Goal: Task Accomplishment & Management: Manage account settings

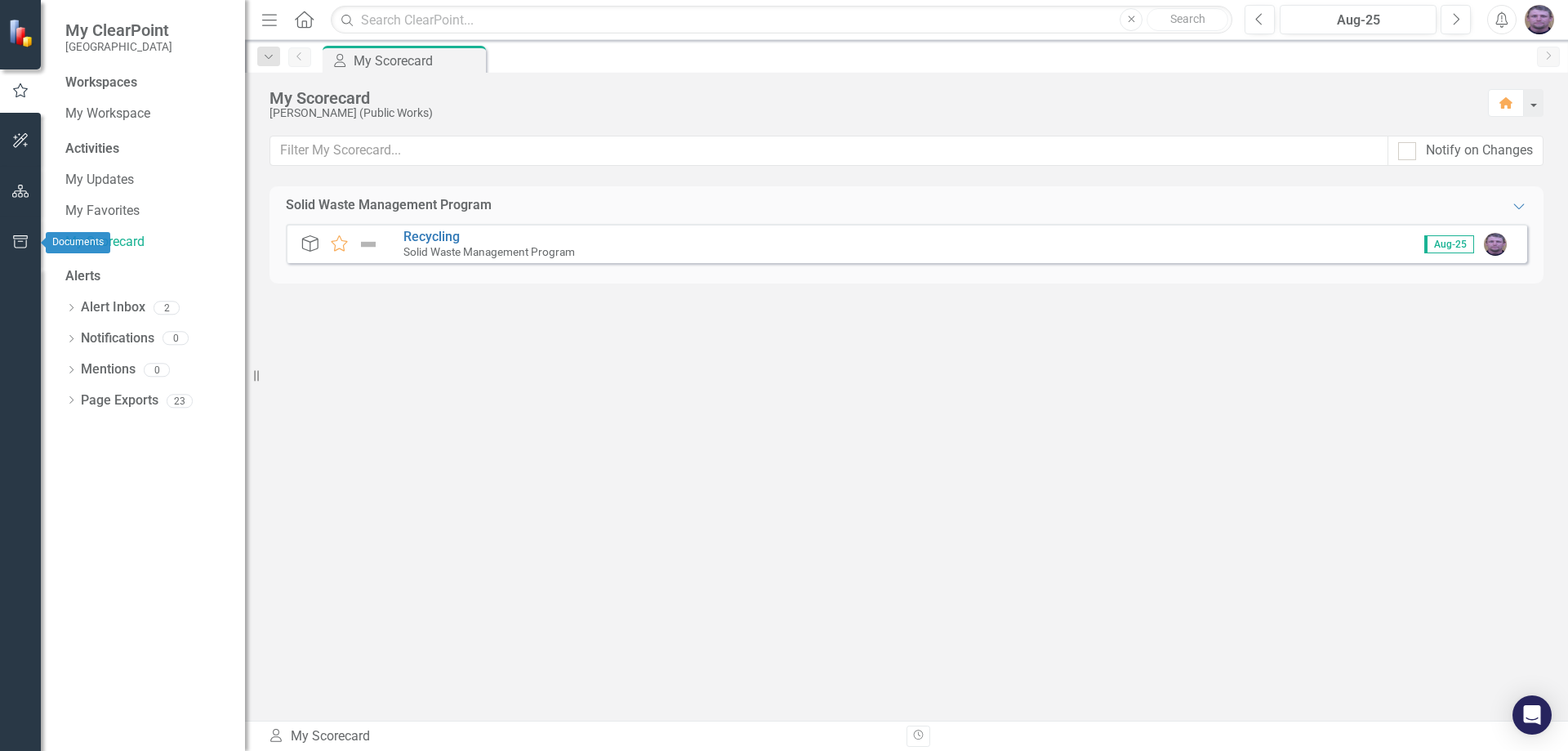
click at [17, 238] on icon "button" at bounding box center [20, 242] width 17 height 13
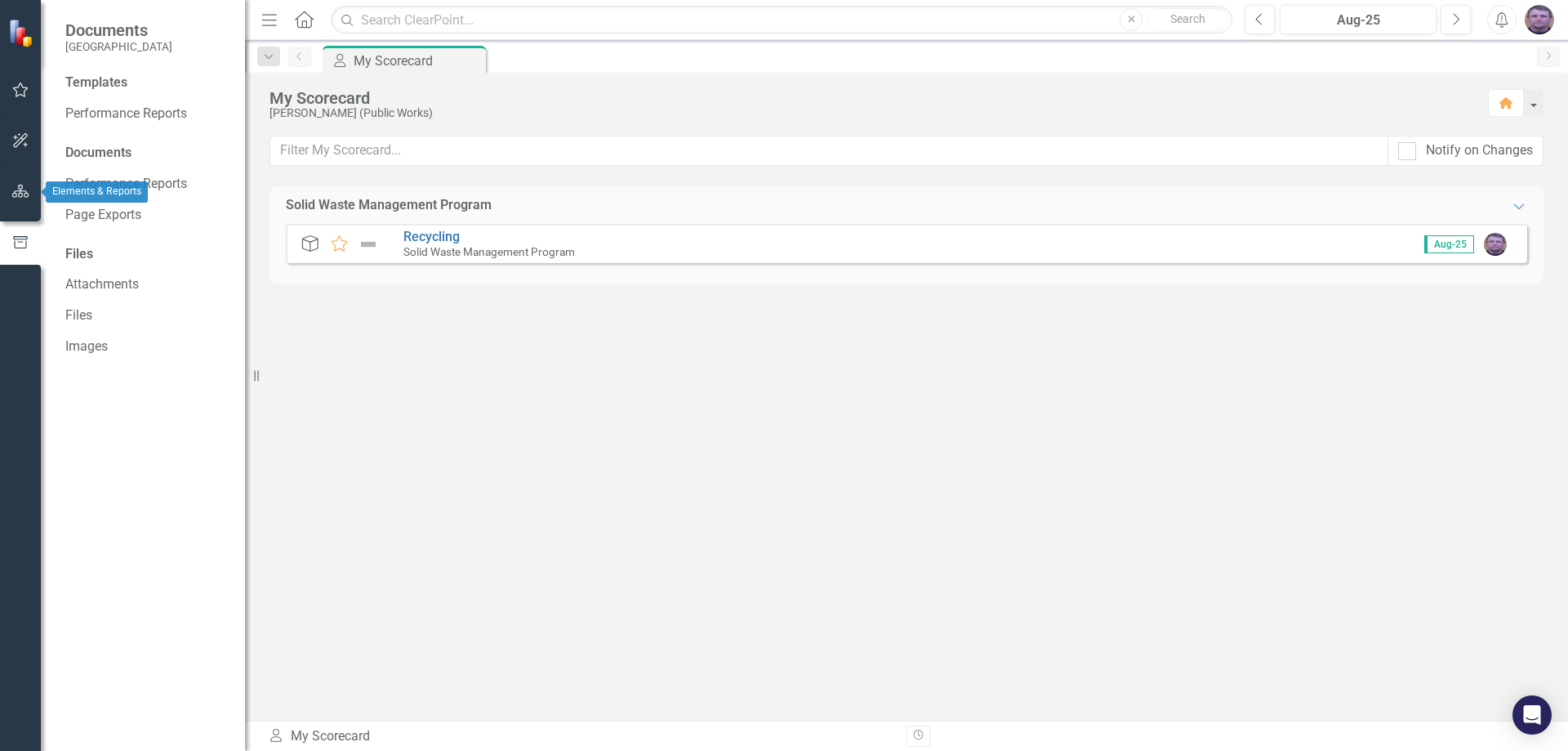
click at [23, 192] on icon "button" at bounding box center [20, 191] width 17 height 13
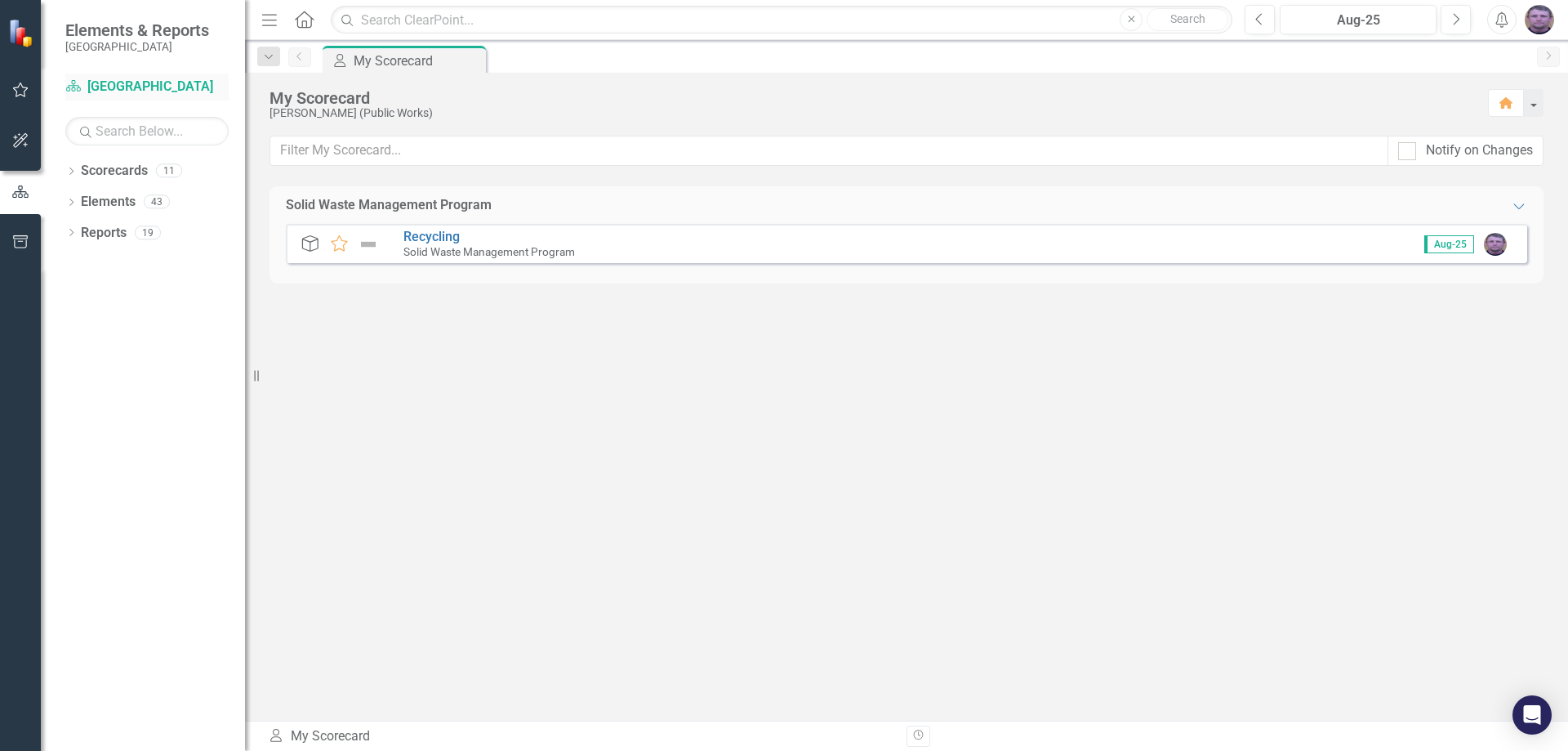
click at [74, 84] on icon "Scorecard" at bounding box center [73, 85] width 16 height 13
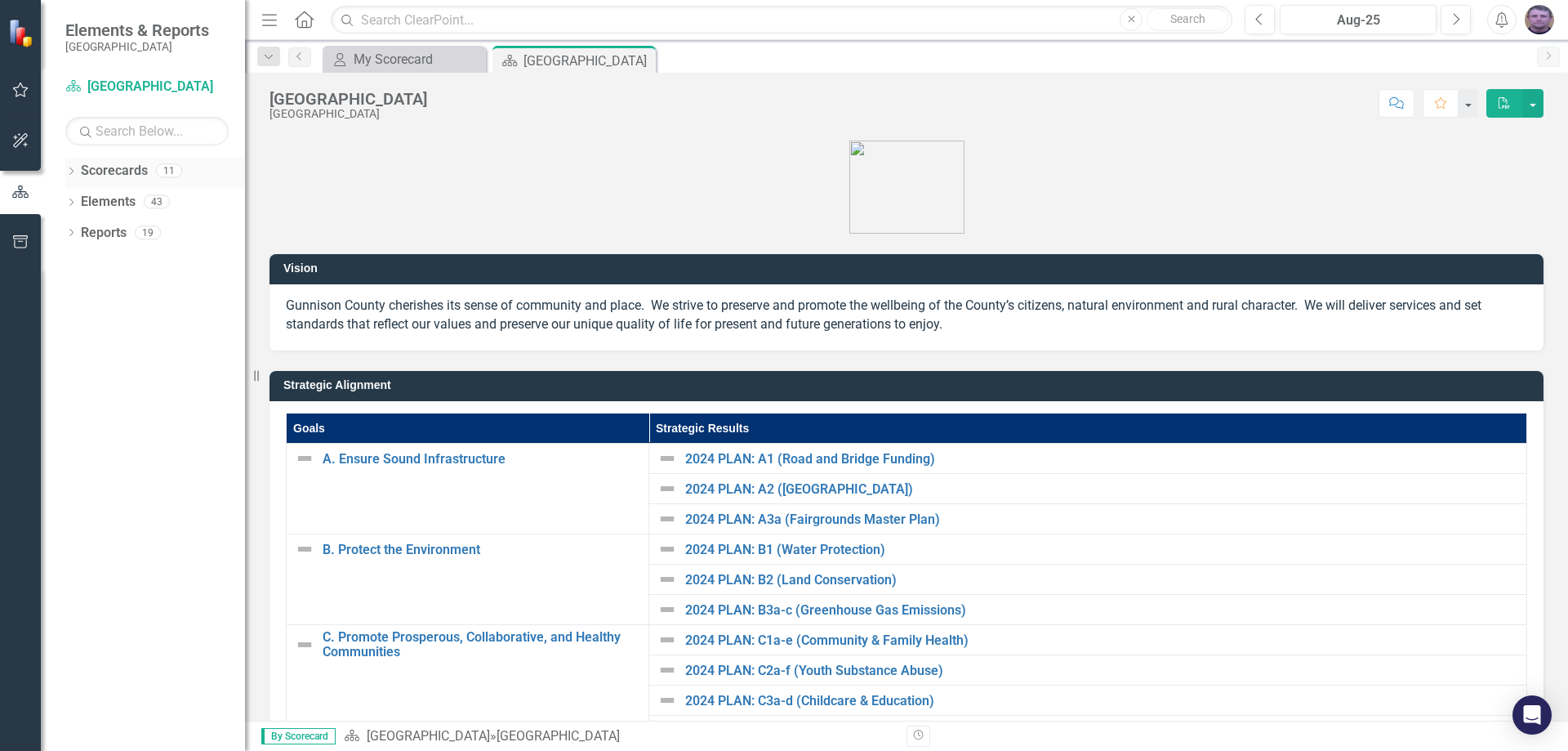
click at [72, 175] on icon "Dropdown" at bounding box center [70, 173] width 12 height 9
click at [84, 203] on icon "Dropdown" at bounding box center [80, 200] width 12 height 10
click at [99, 236] on icon "Dropdown" at bounding box center [96, 231] width 12 height 10
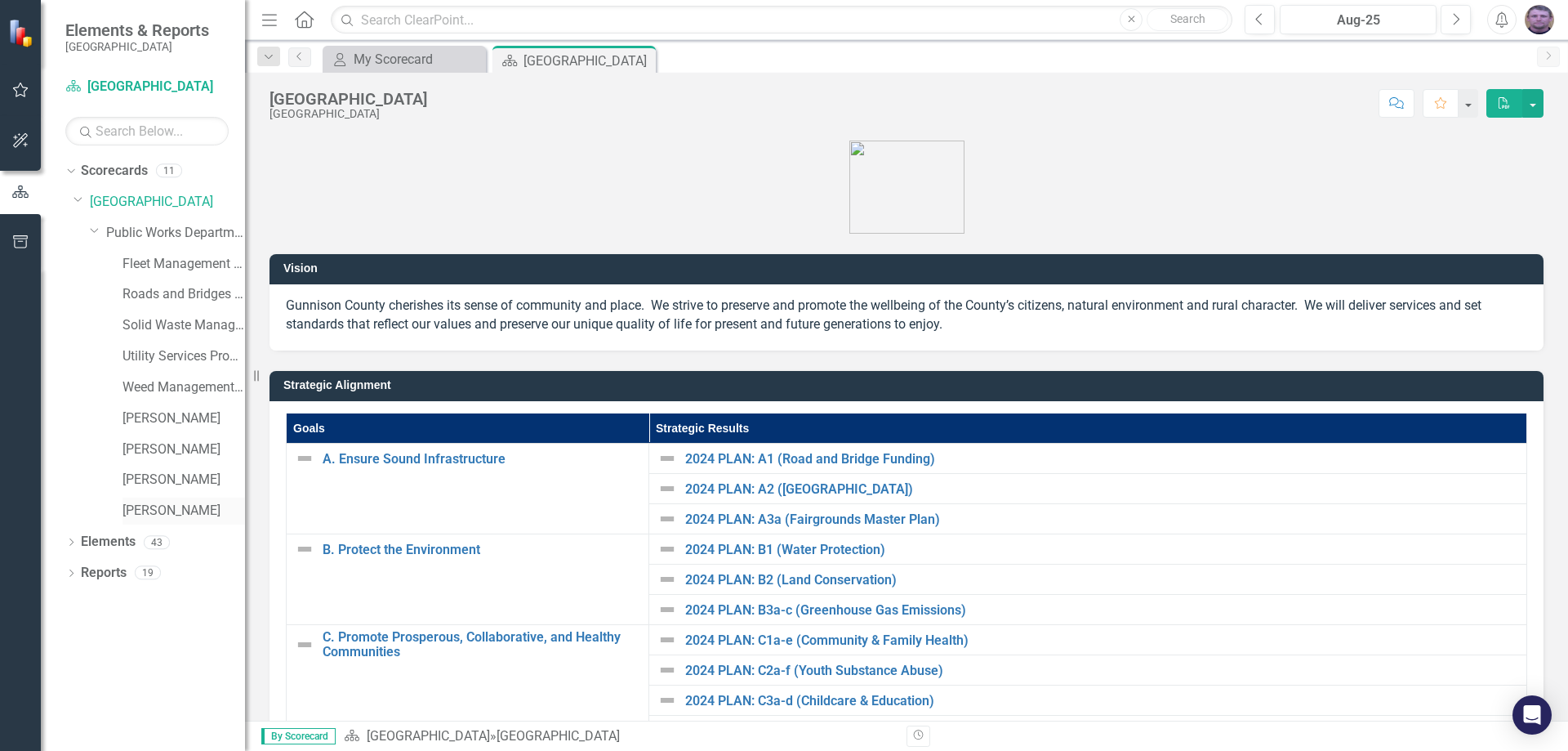
click at [165, 514] on link "[PERSON_NAME]" at bounding box center [184, 511] width 123 height 19
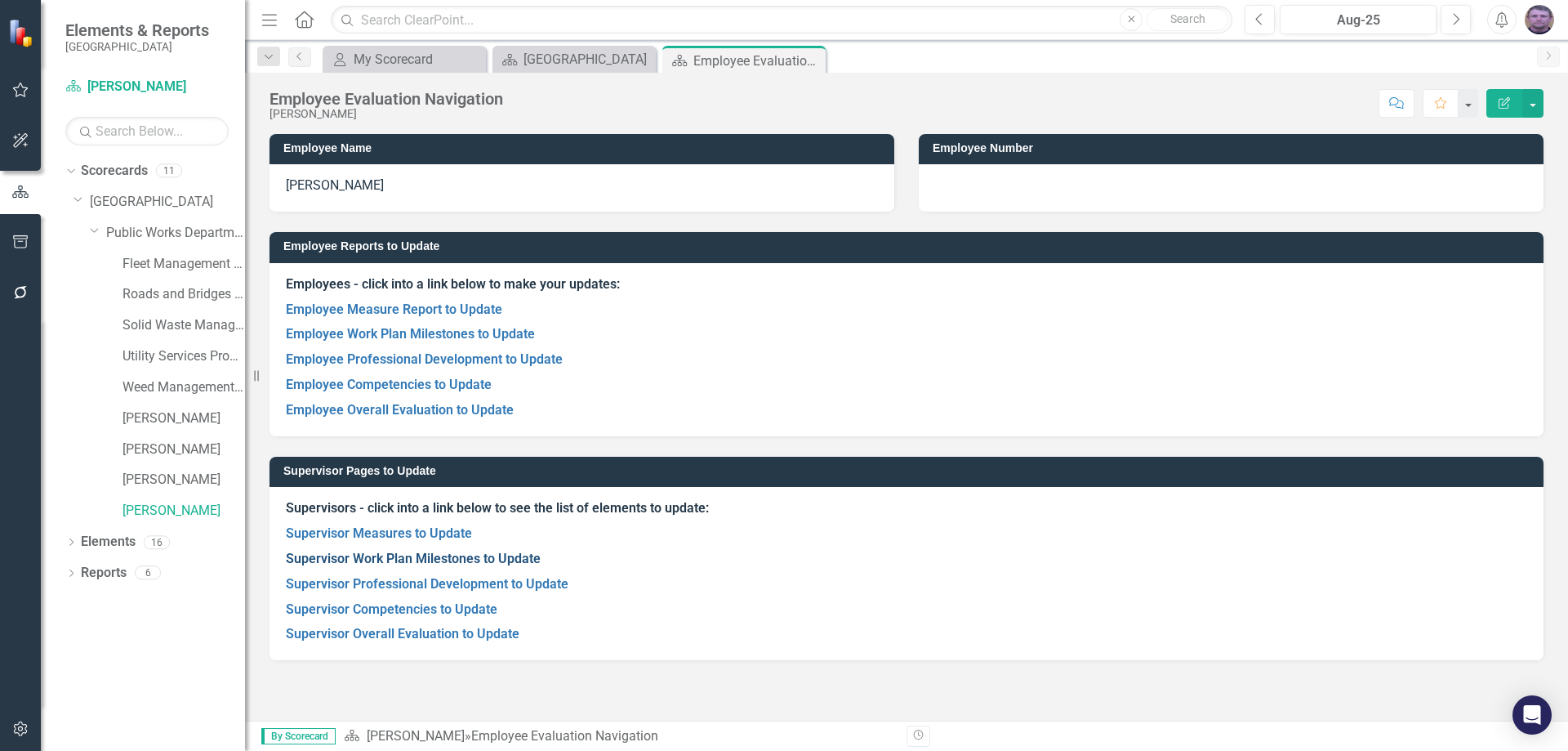
click at [407, 559] on link "Supervisor Work Plan Milestones to Update" at bounding box center [413, 558] width 255 height 15
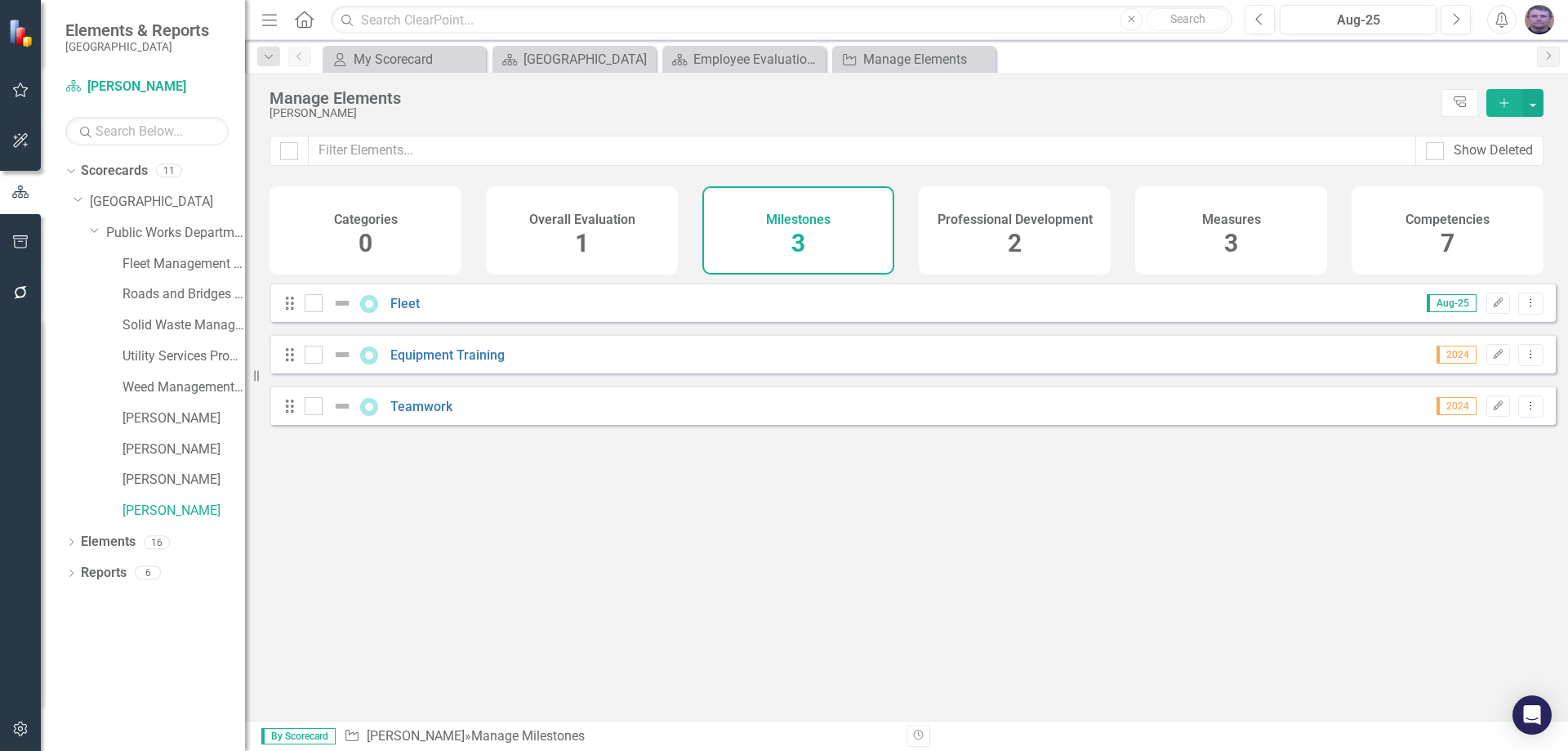
click at [1498, 99] on icon "Add" at bounding box center [1505, 102] width 15 height 12
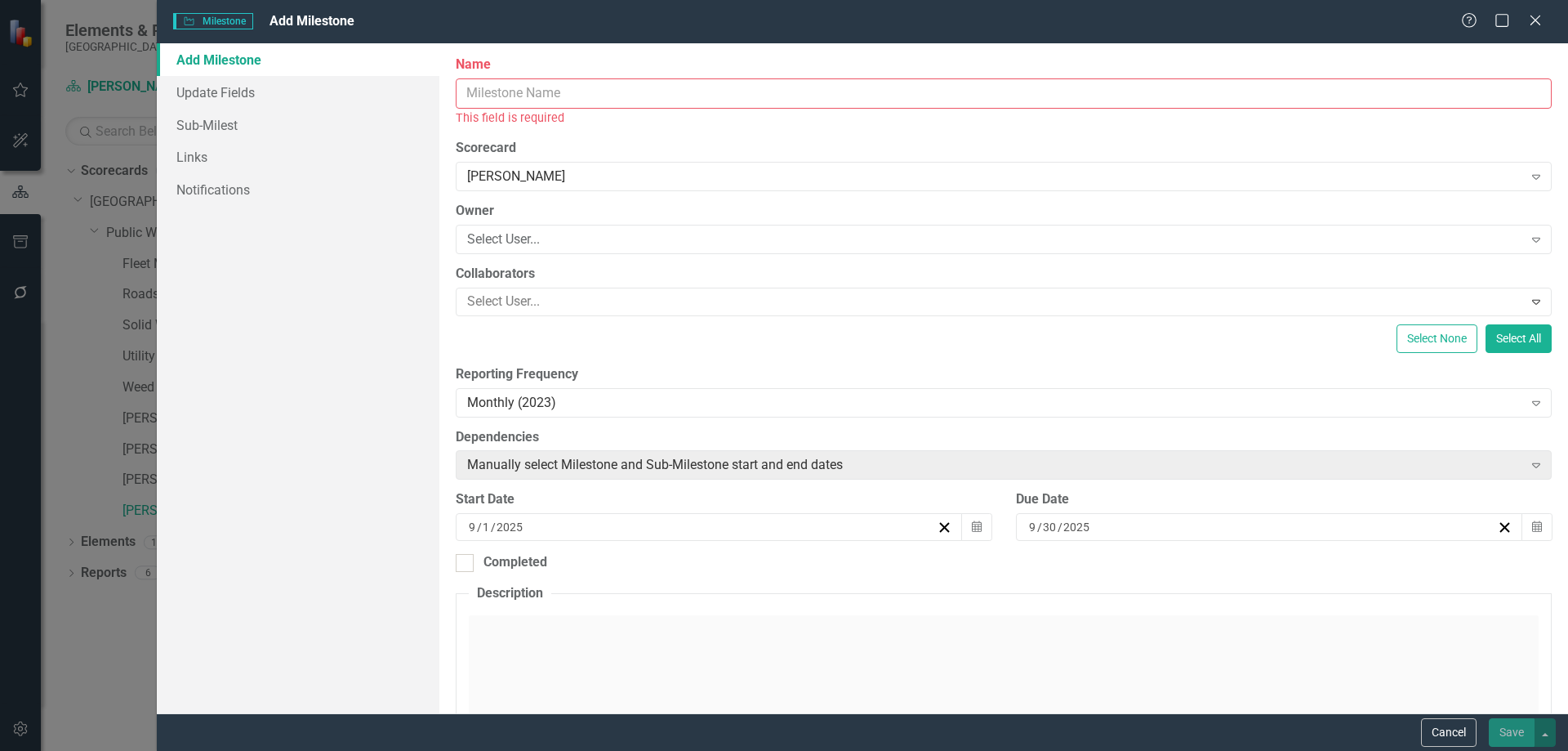
click at [480, 100] on input "Name" at bounding box center [1004, 93] width 1097 height 30
click at [478, 97] on input "Name" at bounding box center [1004, 93] width 1097 height 30
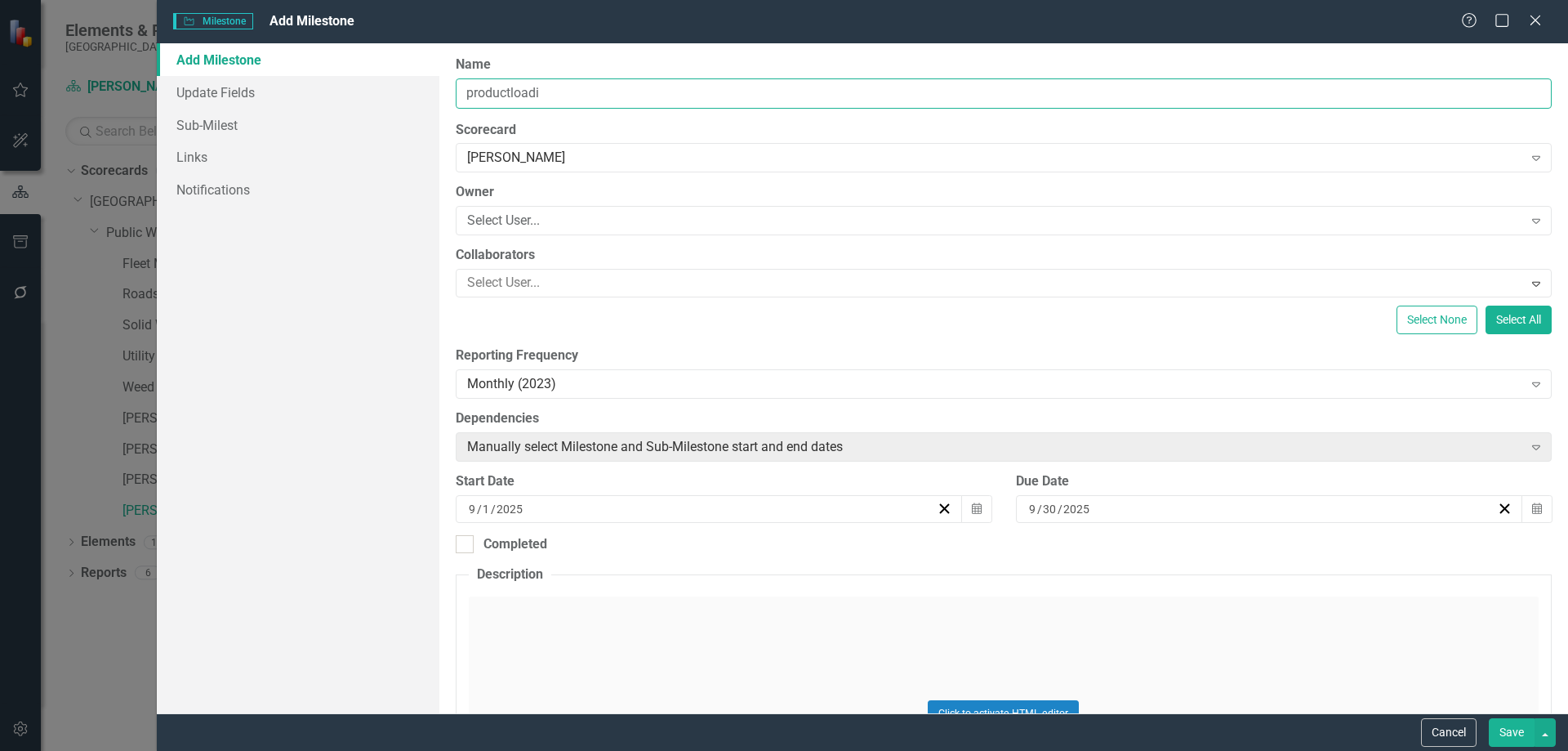
click at [510, 93] on input "productloadi" at bounding box center [1004, 93] width 1097 height 30
click at [474, 95] on input "product loadi" at bounding box center [1004, 93] width 1097 height 30
click at [546, 95] on input "Product loadi" at bounding box center [1004, 93] width 1097 height 30
type input "Product loading"
click at [511, 222] on div "Select User..." at bounding box center [995, 221] width 1057 height 19
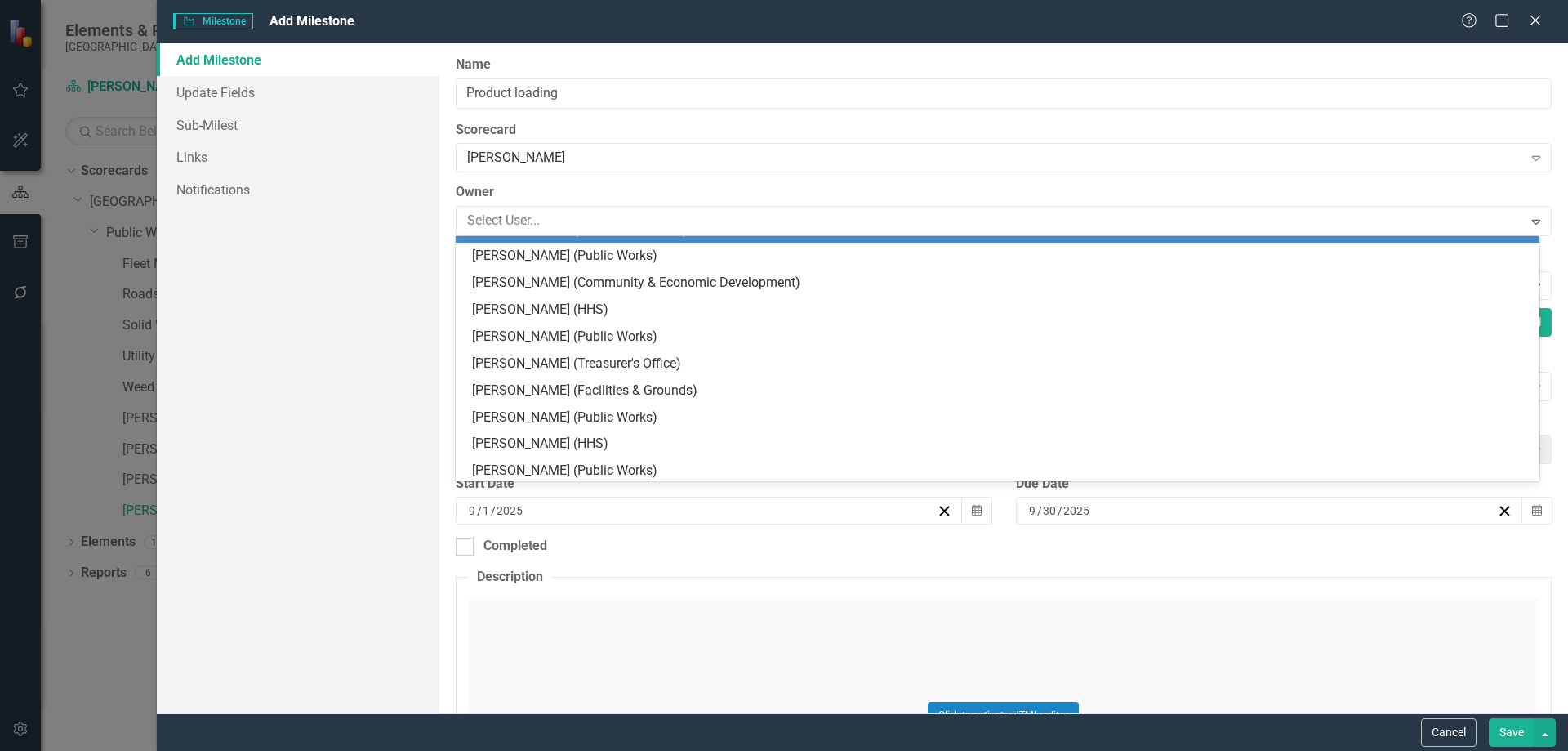
scroll to position [1471, 0]
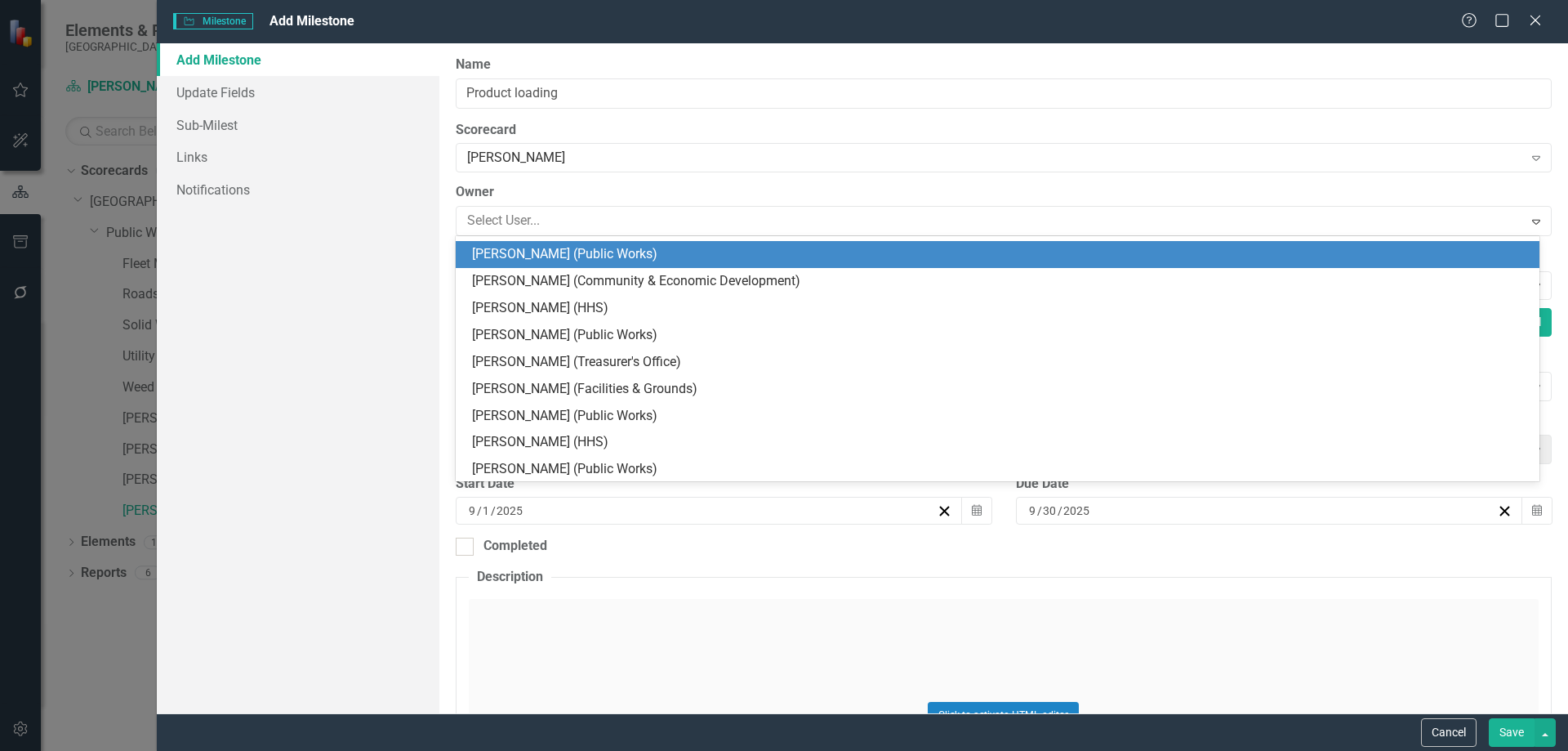
click at [555, 255] on div "[PERSON_NAME] (Public Works)" at bounding box center [1001, 254] width 1057 height 19
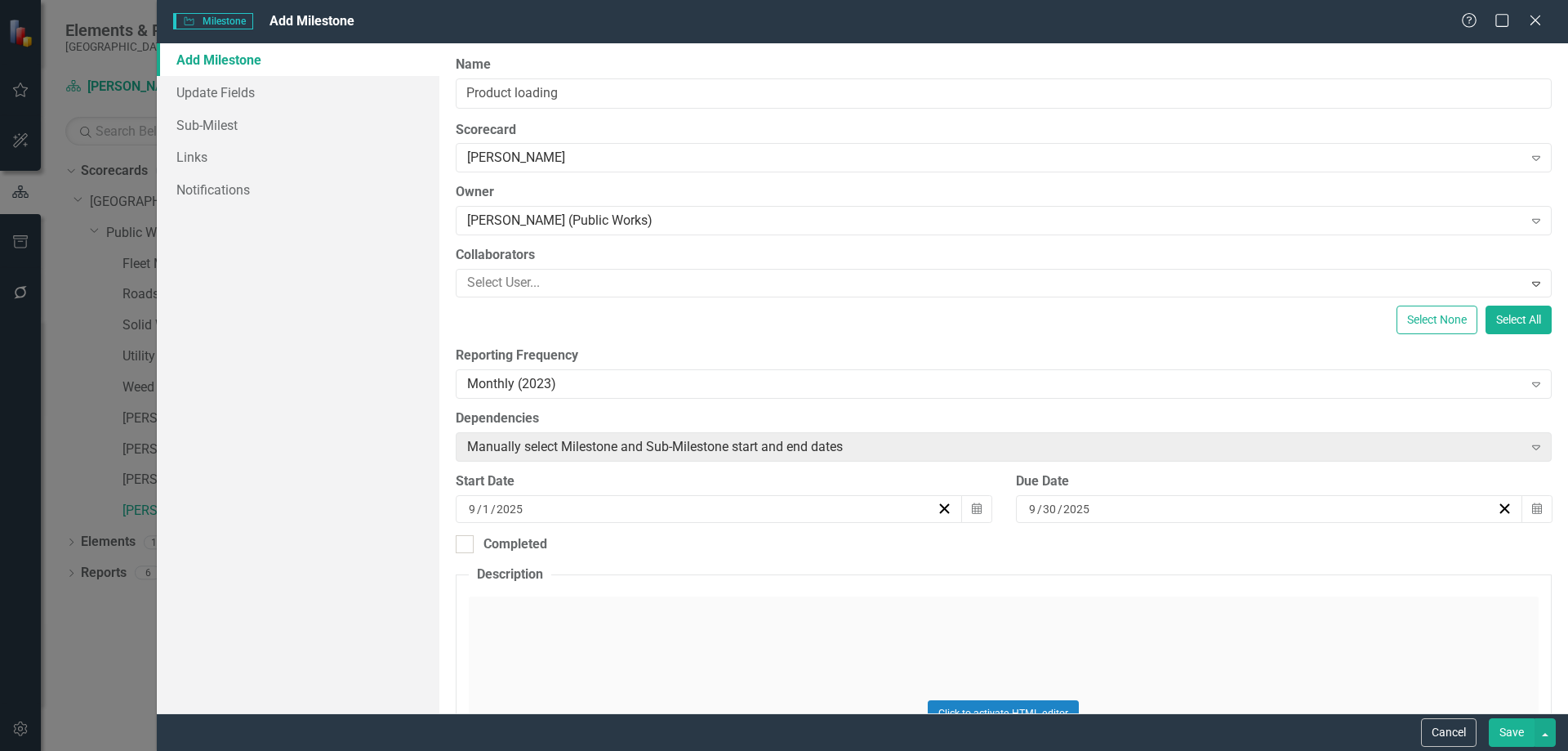
click at [536, 586] on fieldset "Description Click to activate HTML editor Switch to old editor" at bounding box center [1004, 724] width 1097 height 318
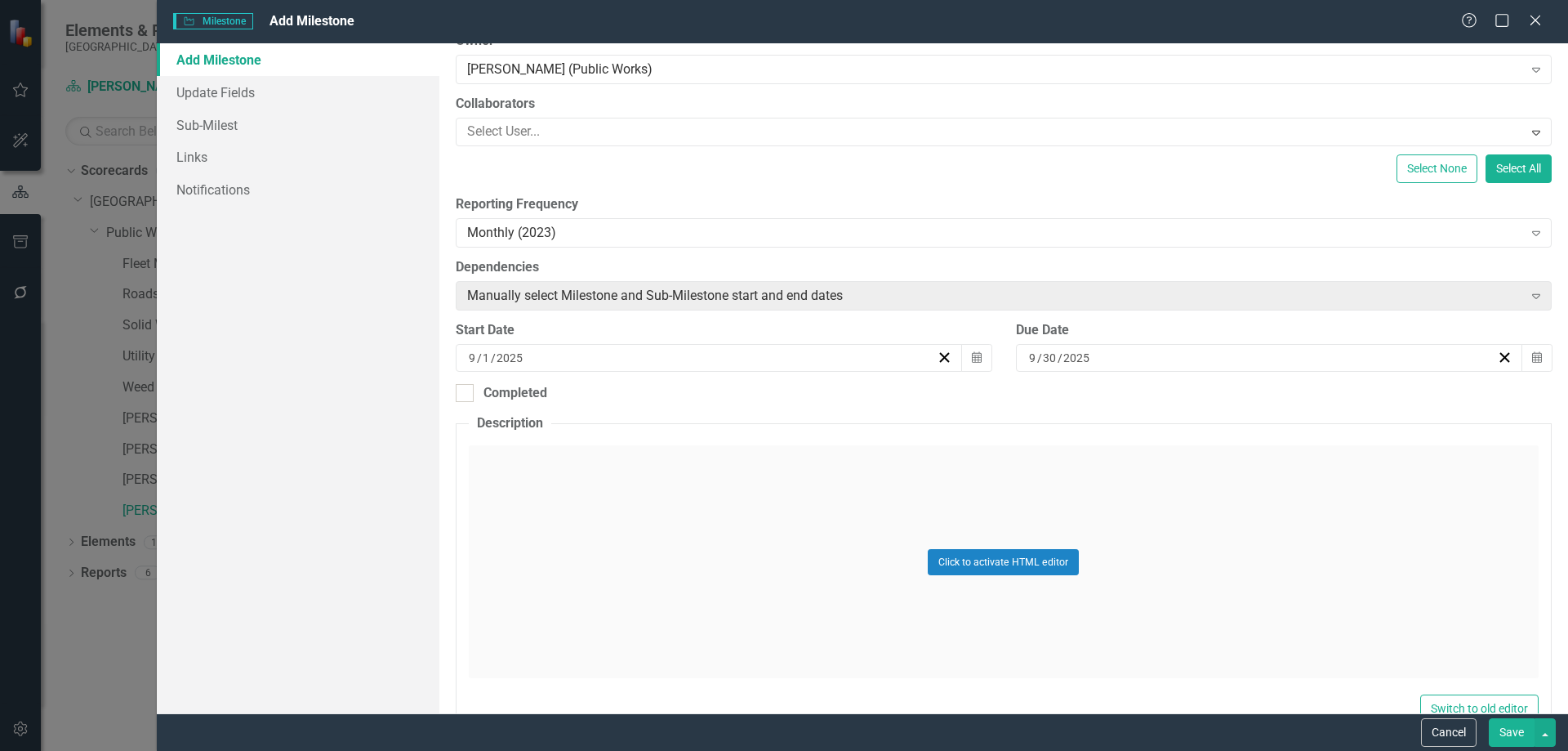
scroll to position [164, 0]
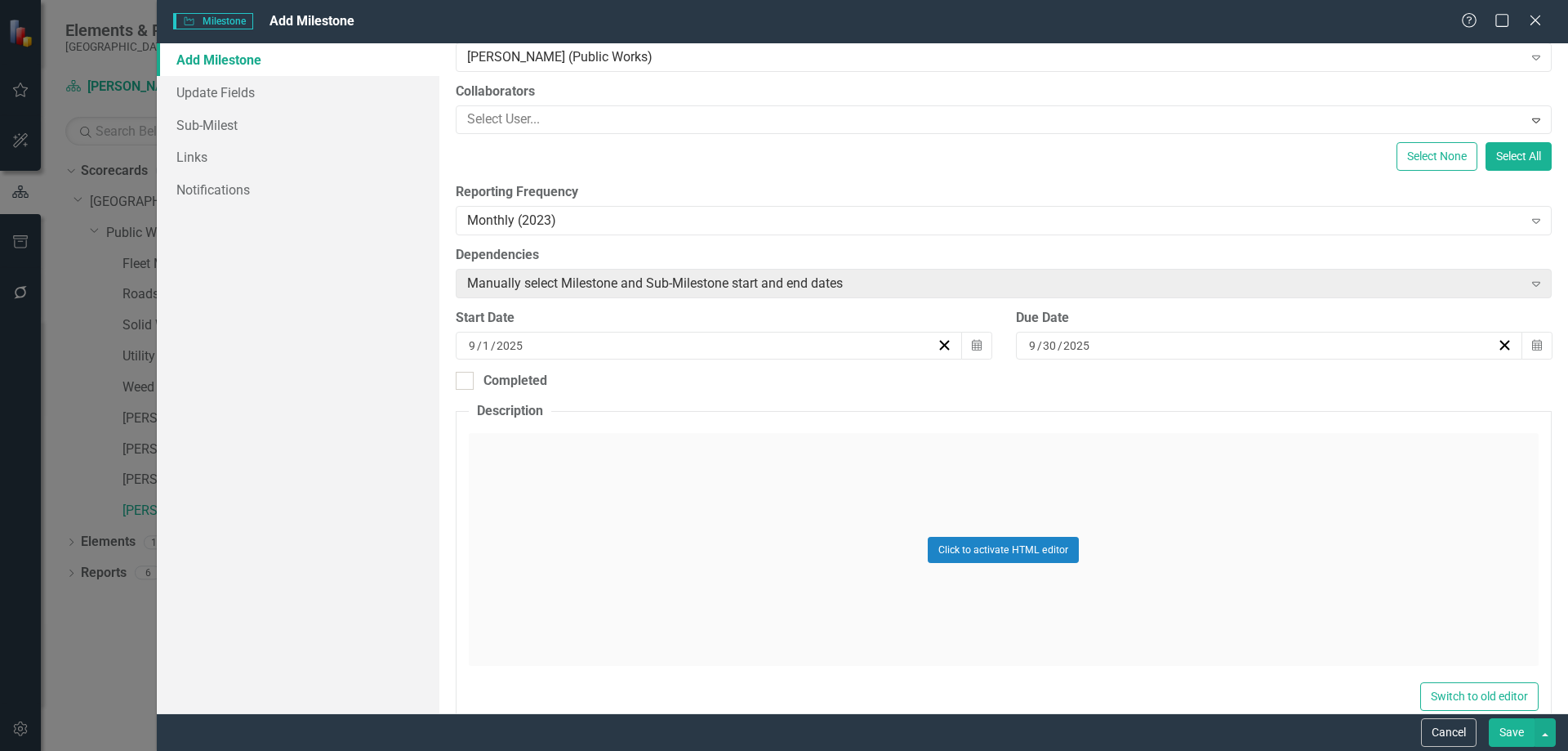
click at [503, 430] on div "Click to activate HTML editor" at bounding box center [1003, 553] width 1070 height 249
click at [1506, 728] on button "Save" at bounding box center [1511, 732] width 45 height 28
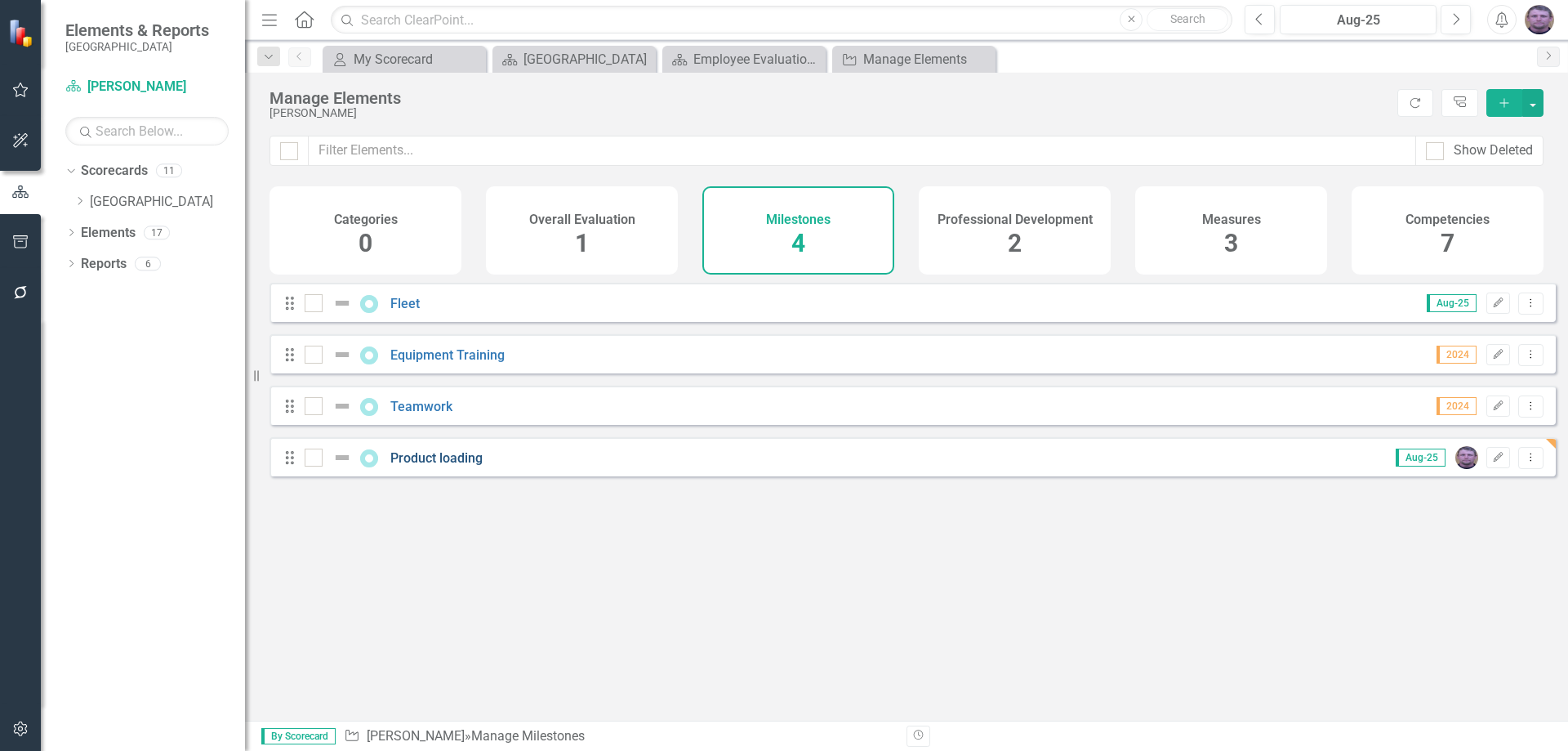
click at [462, 466] on link "Product loading" at bounding box center [437, 457] width 92 height 15
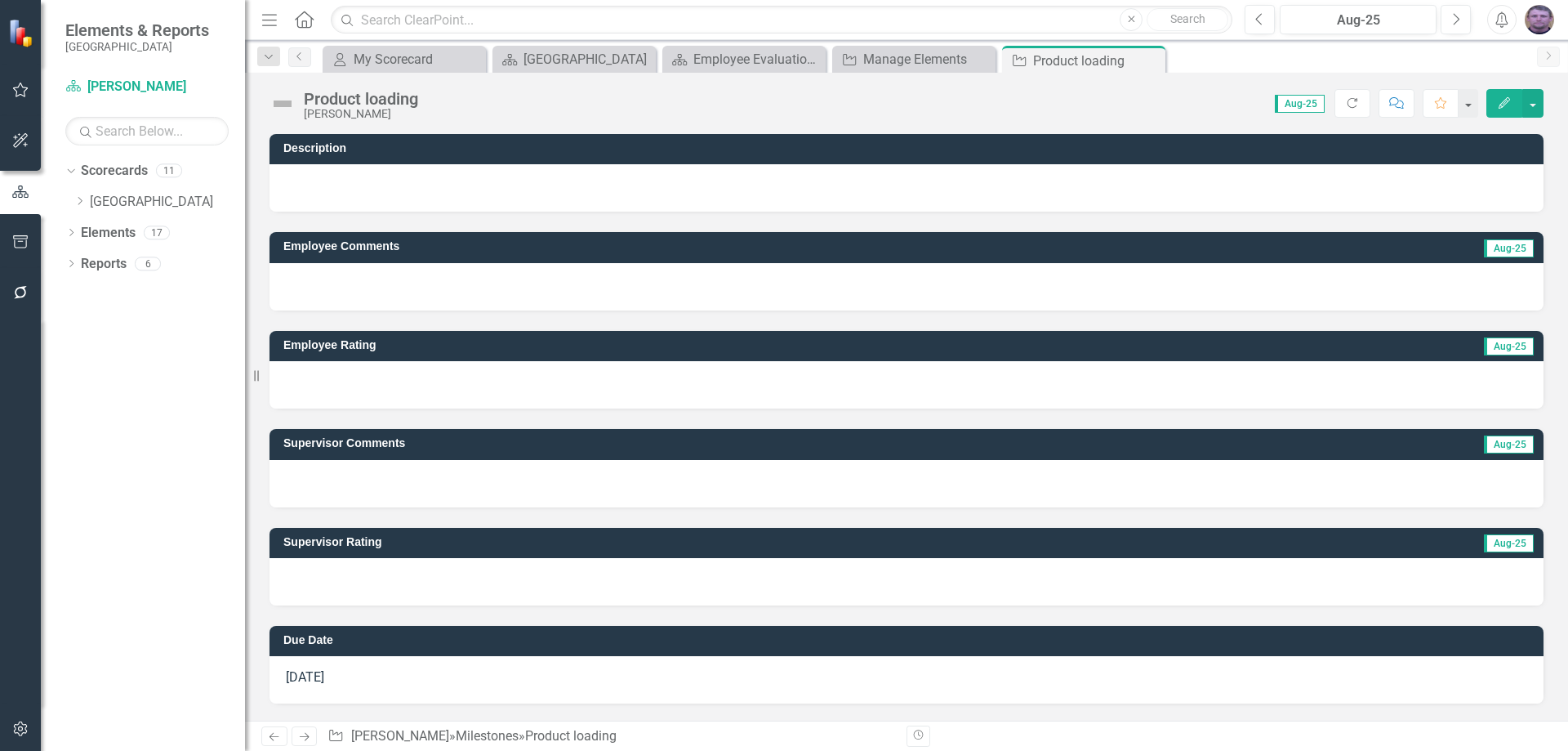
click at [290, 176] on div at bounding box center [906, 188] width 1275 height 47
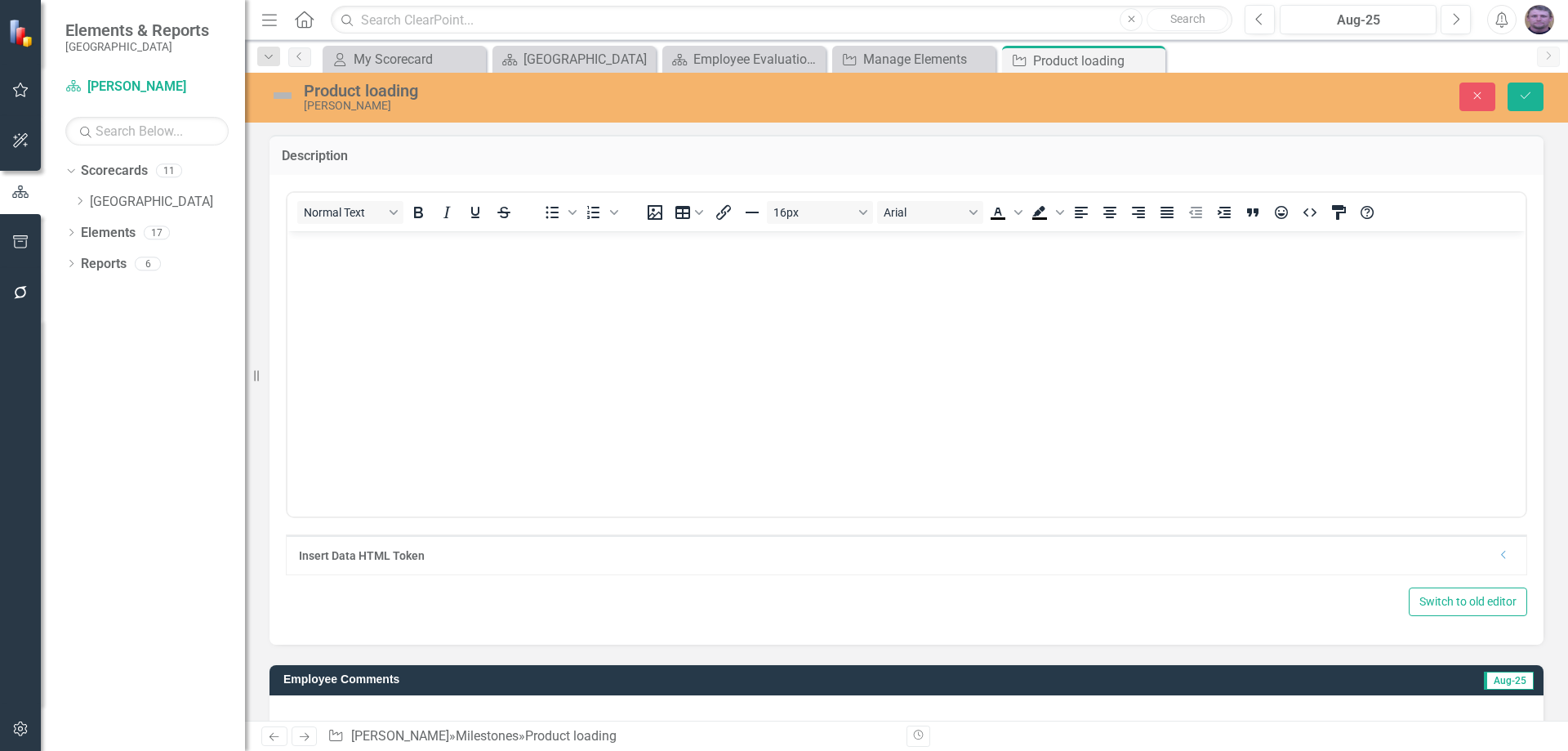
click at [318, 250] on p "Rich Text Area. Press ALT-0 for help." at bounding box center [906, 245] width 1230 height 20
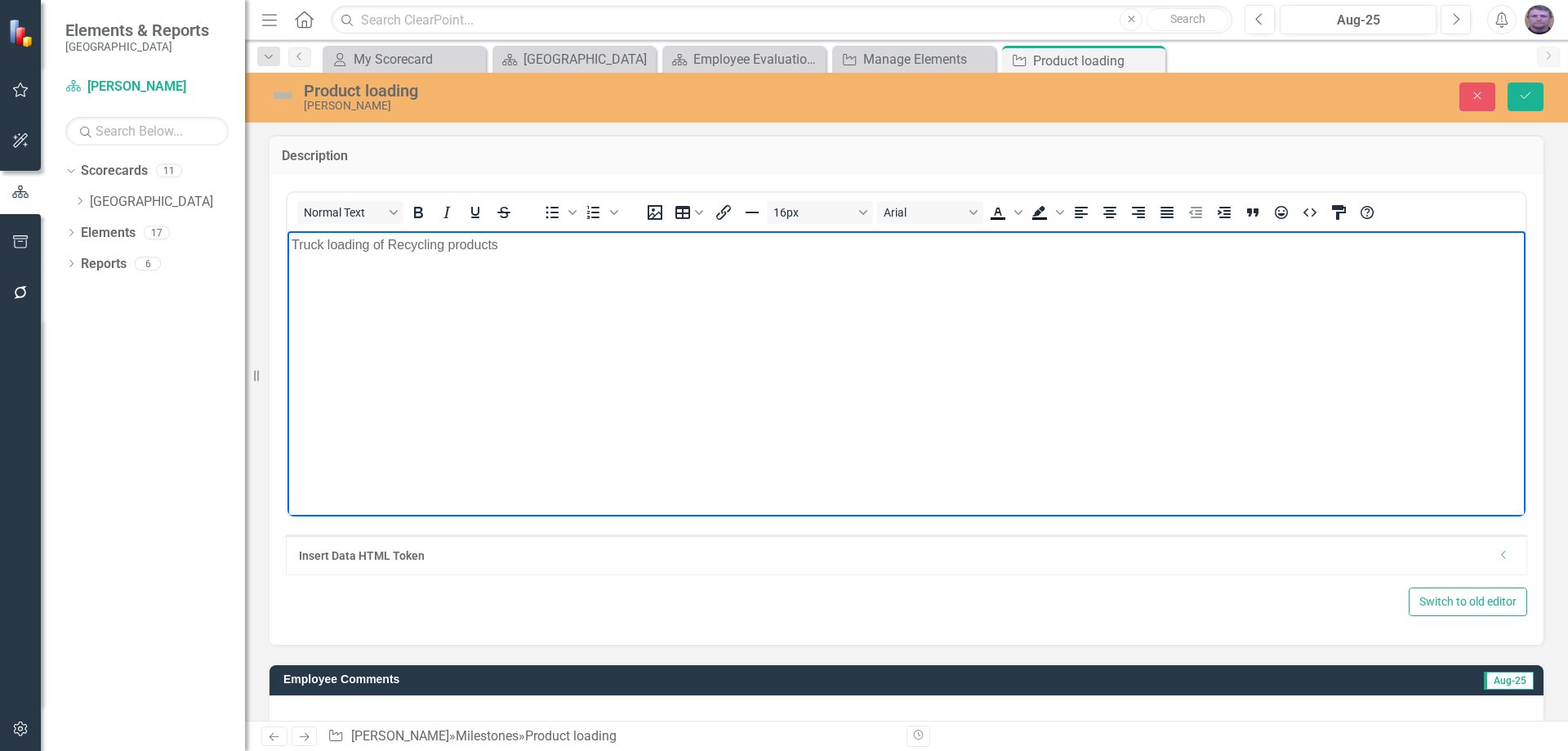
click at [397, 242] on p "Truck loading of Recycling products" at bounding box center [906, 245] width 1230 height 20
drag, startPoint x: 505, startPoint y: 250, endPoint x: 512, endPoint y: 243, distance: 9.9
click at [505, 248] on p "Truck loading of recycling products" at bounding box center [906, 245] width 1230 height 20
click at [556, 246] on p "Truck loading of recycling products Aluminum office paper" at bounding box center [906, 245] width 1230 height 20
click at [555, 245] on p "Truck loading of recycling products Aluminum office paper" at bounding box center [906, 245] width 1230 height 20
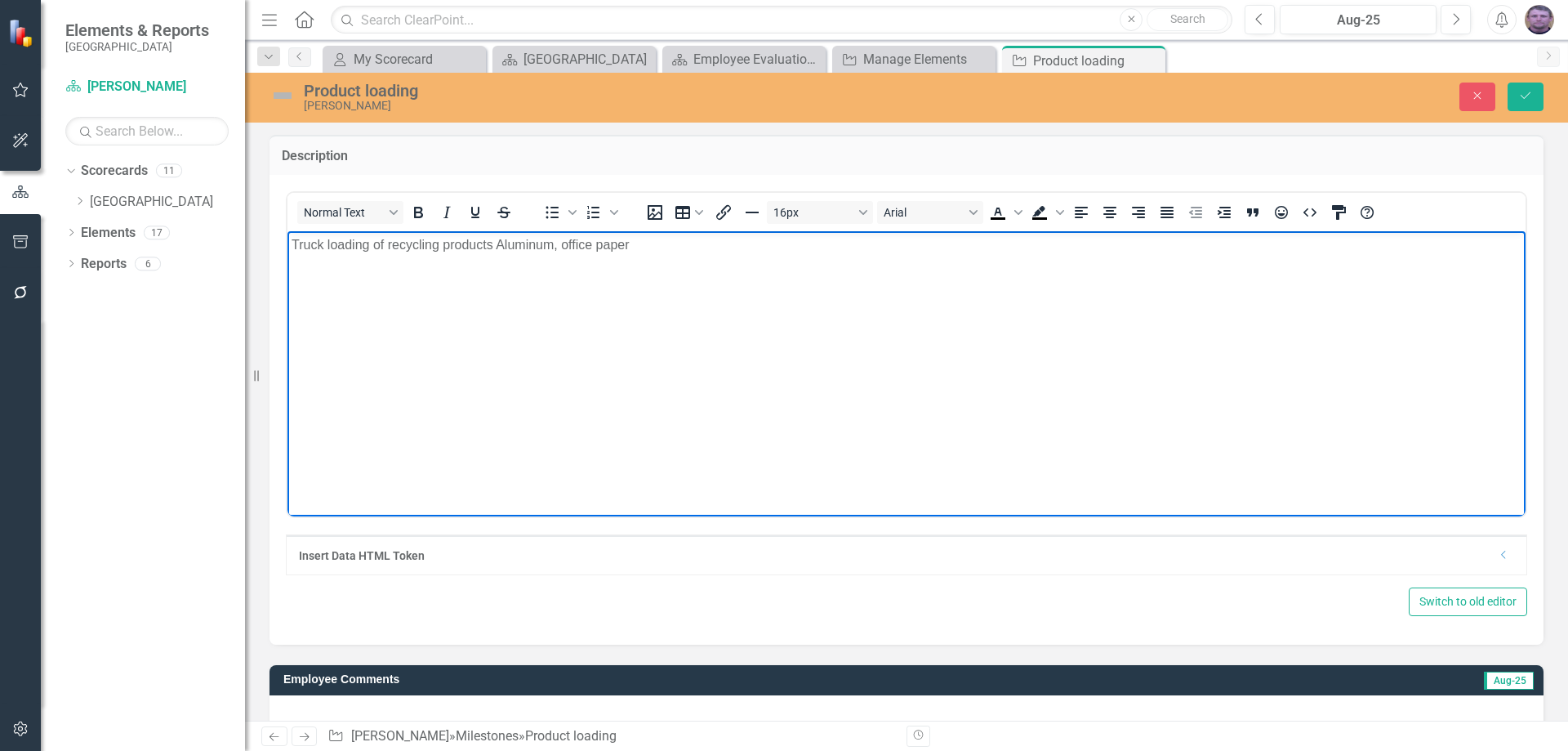
click at [636, 244] on p "Truck loading of recycling products Aluminum, office paper" at bounding box center [906, 245] width 1230 height 20
click at [631, 247] on p "Truck loading of recycling products Aluminum, office paper,cardboard" at bounding box center [906, 245] width 1230 height 20
click at [703, 245] on p "Truck loading of recycling products Aluminum, office paper, cardboard" at bounding box center [906, 245] width 1230 height 20
click at [696, 249] on p "Truck loading of recycling products Aluminum, office paper, cardboard" at bounding box center [906, 245] width 1230 height 20
click at [882, 246] on p "Truck loading of recycling products Aluminum, office paper, cardboard, newspape…" at bounding box center [906, 245] width 1230 height 20
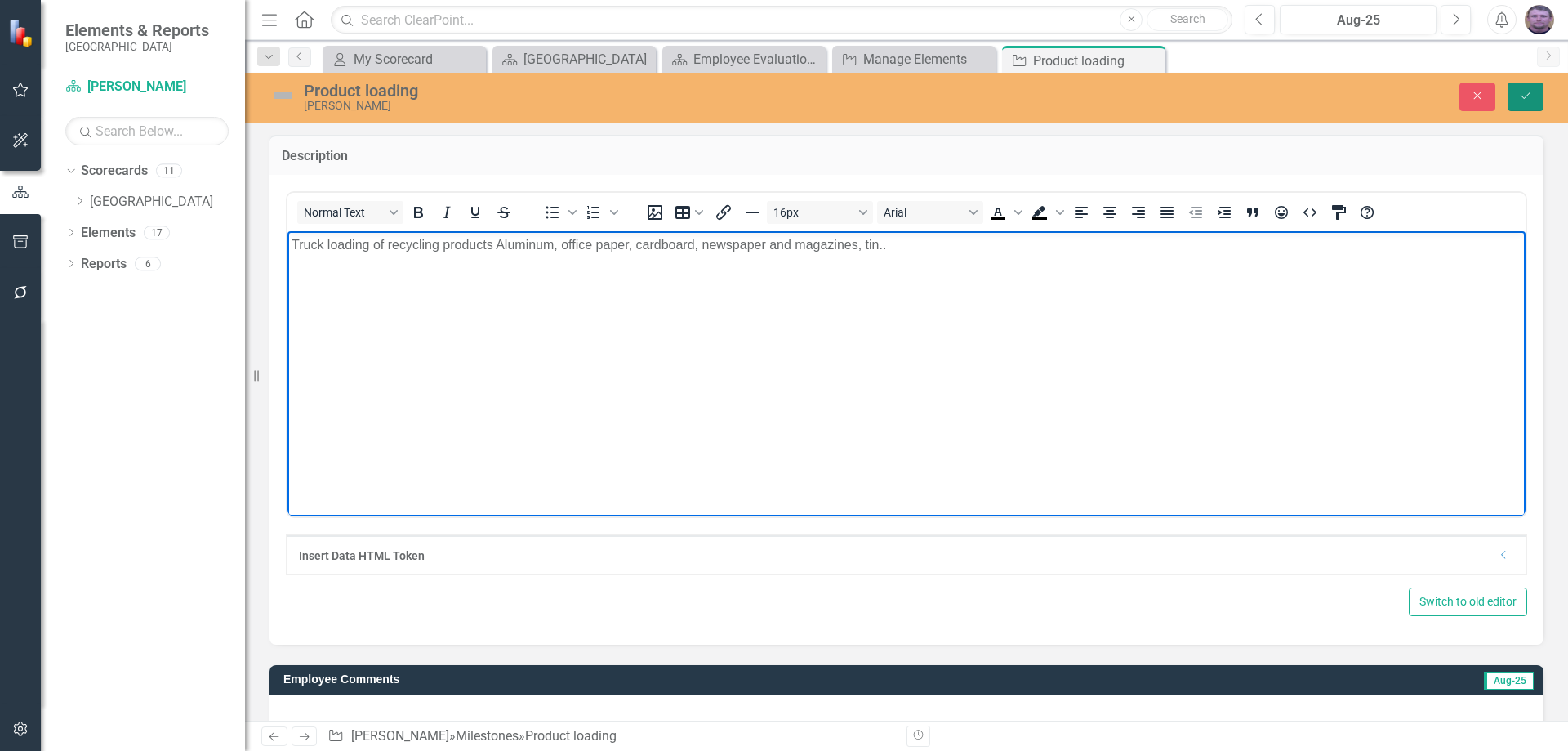
click at [1528, 97] on icon "Save" at bounding box center [1525, 95] width 15 height 12
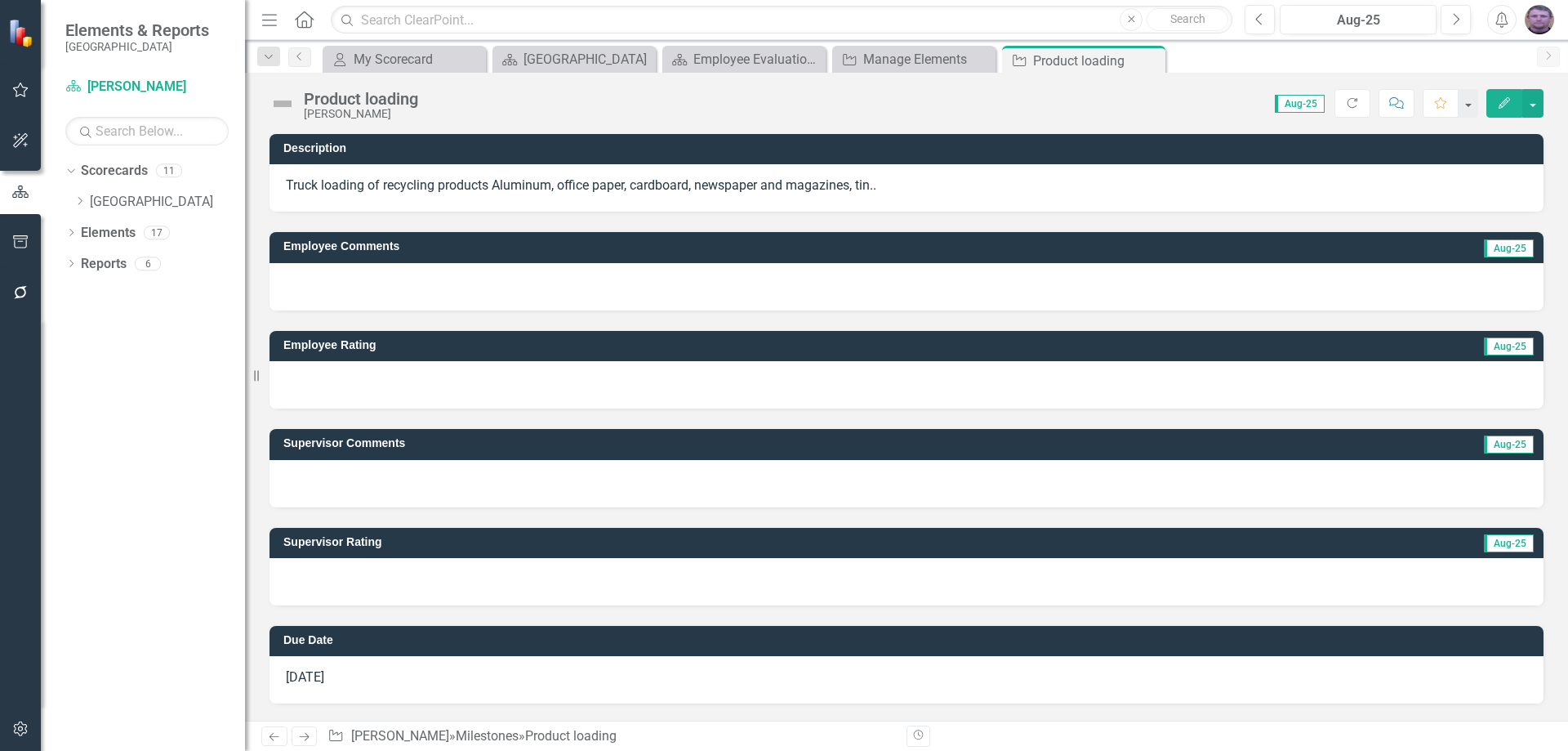
click at [326, 479] on div at bounding box center [906, 483] width 1275 height 47
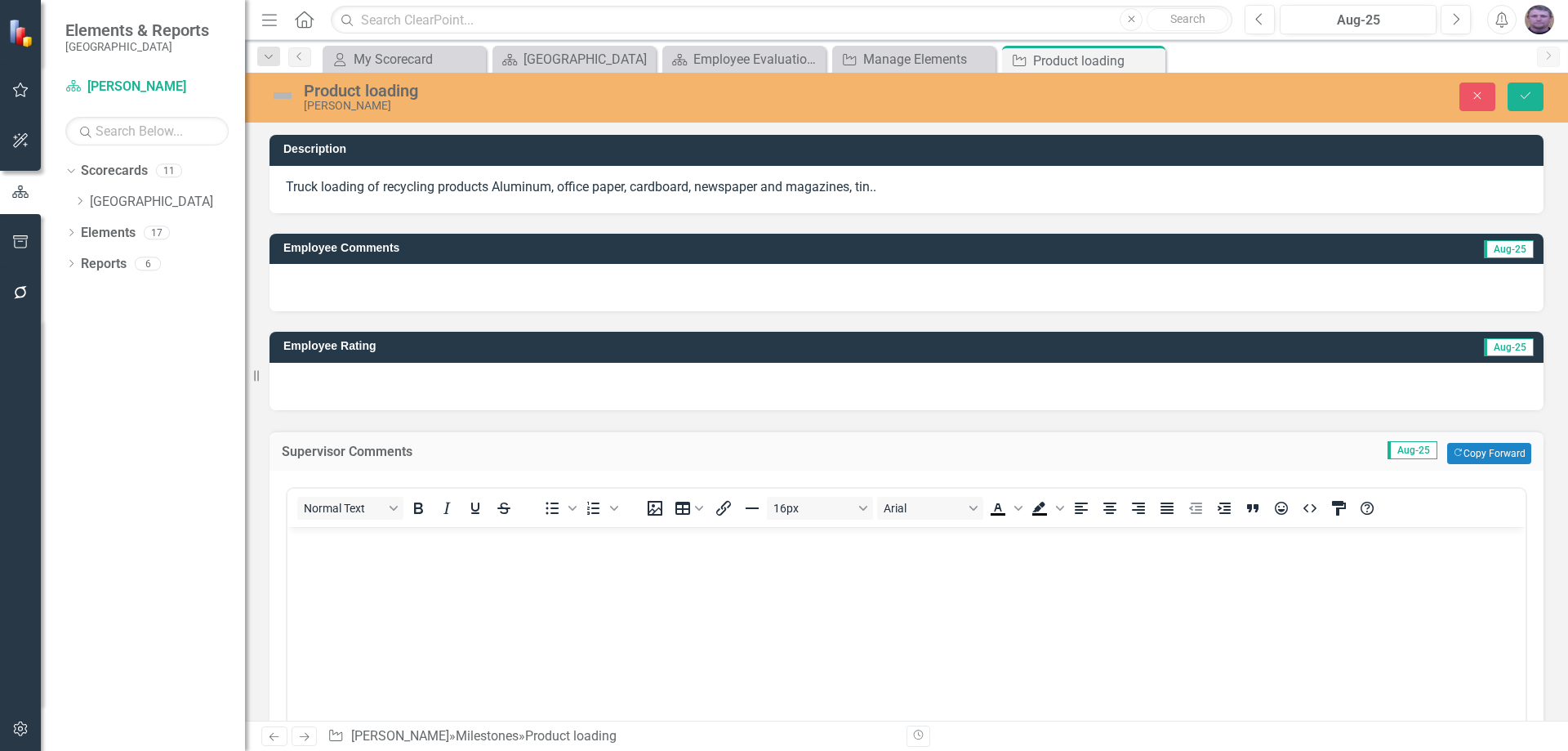
click at [321, 545] on p "Rich Text Area. Press ALT-0 for help." at bounding box center [906, 540] width 1230 height 20
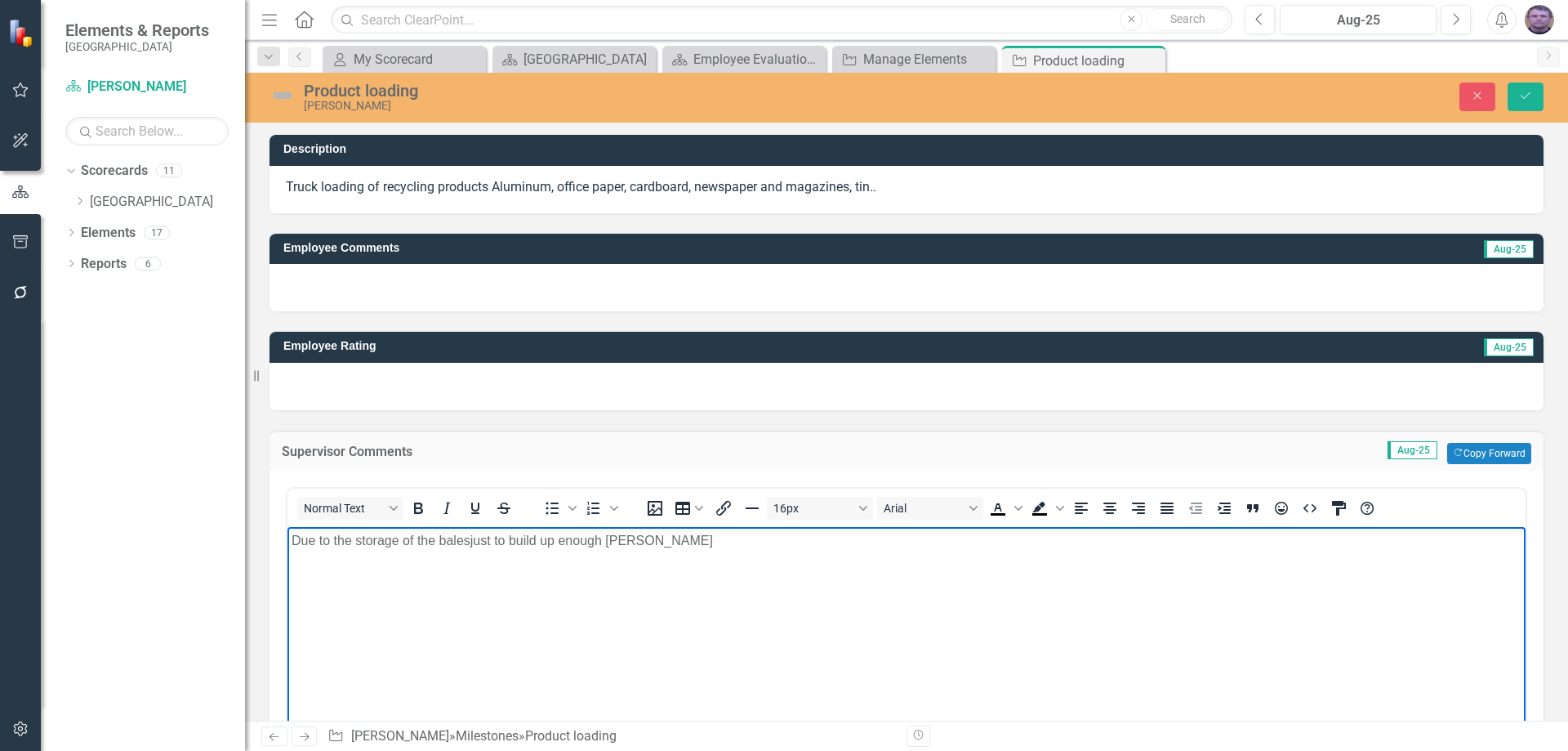
click at [468, 539] on p "Due to the storage of the balesjust to build up enough [PERSON_NAME]" at bounding box center [906, 540] width 1230 height 20
click at [643, 538] on p "Due to the storage of the [PERSON_NAME] just to build up enough [PERSON_NAME]" at bounding box center [906, 540] width 1230 height 20
click at [670, 540] on p "Due to the storage of the [PERSON_NAME] just to build up enough [PERSON_NAME] f…" at bounding box center [906, 540] width 1230 height 20
click at [704, 537] on p "Due to the storage of the [PERSON_NAME] just to build up enough [PERSON_NAME] f…" at bounding box center [906, 540] width 1230 height 20
click at [741, 542] on p "Due to the storage of the [PERSON_NAME] just to build up enough [PERSON_NAME] f…" at bounding box center [906, 540] width 1230 height 20
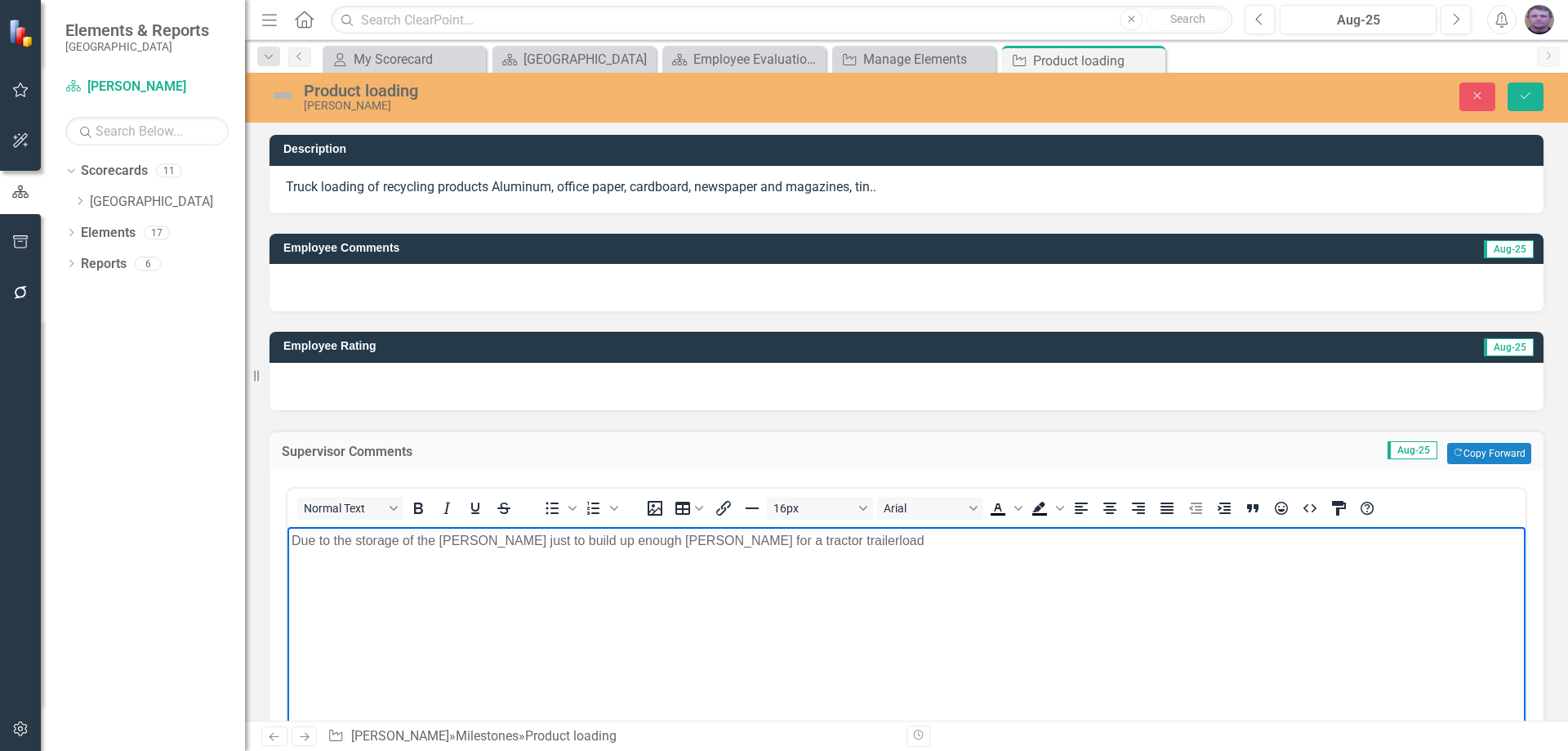
click at [777, 541] on p "Due to the storage of the [PERSON_NAME] just to build up enough [PERSON_NAME] f…" at bounding box center [906, 540] width 1230 height 20
click at [744, 540] on p "Due to the storage of the [PERSON_NAME] just to build up enough [PERSON_NAME] f…" at bounding box center [906, 540] width 1230 height 20
click at [781, 540] on p "Due to the storage of the [PERSON_NAME] just to build up enough [PERSON_NAME] f…" at bounding box center [906, 540] width 1230 height 20
click at [1037, 543] on p "Due to the storage of the [PERSON_NAME] just to build up enough [PERSON_NAME] f…" at bounding box center [906, 540] width 1230 height 20
click at [1058, 542] on p "Due to the storage of the [PERSON_NAME] just to build up enough [PERSON_NAME] f…" at bounding box center [906, 540] width 1230 height 20
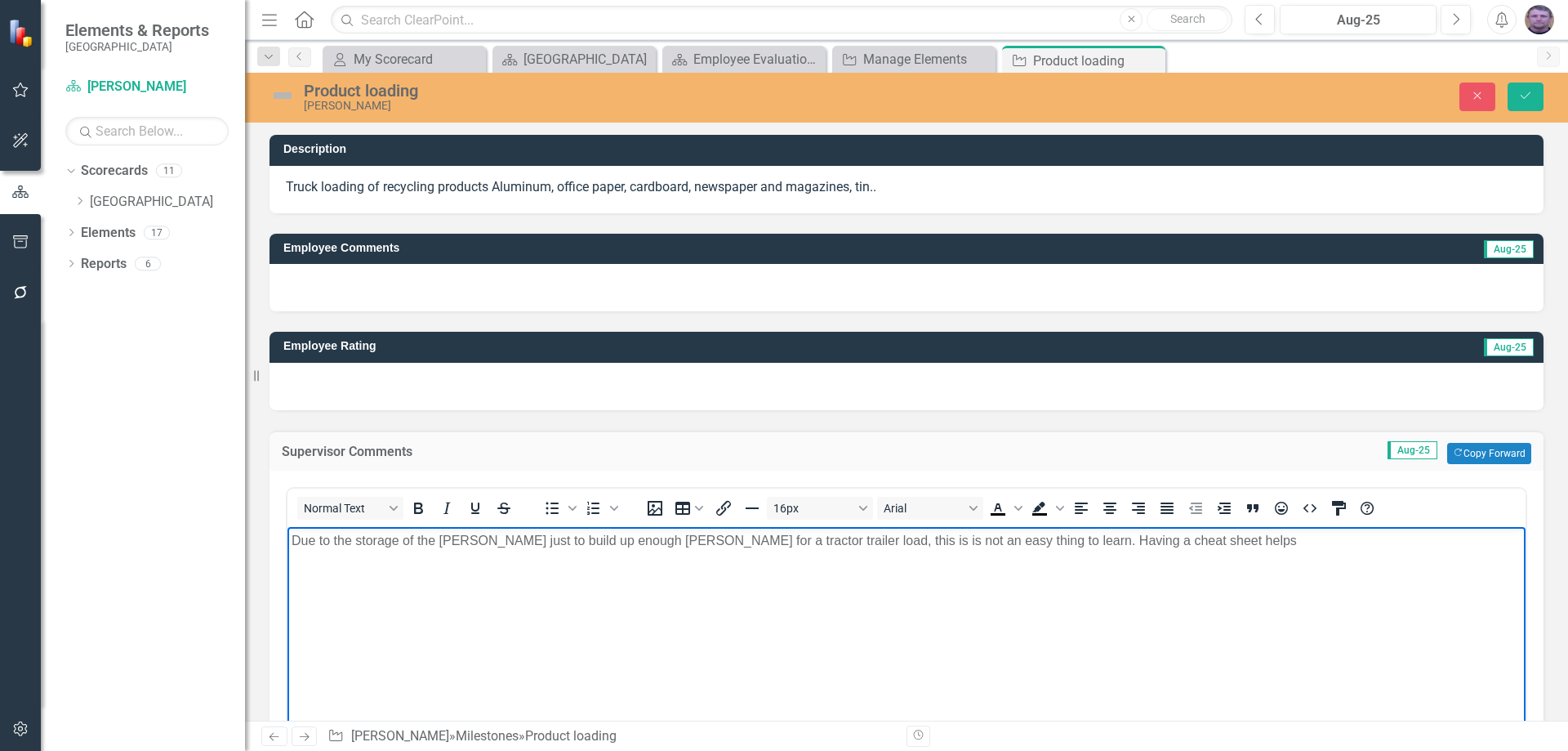
click at [1146, 541] on p "Due to the storage of the [PERSON_NAME] just to build up enough [PERSON_NAME] f…" at bounding box center [906, 540] width 1230 height 20
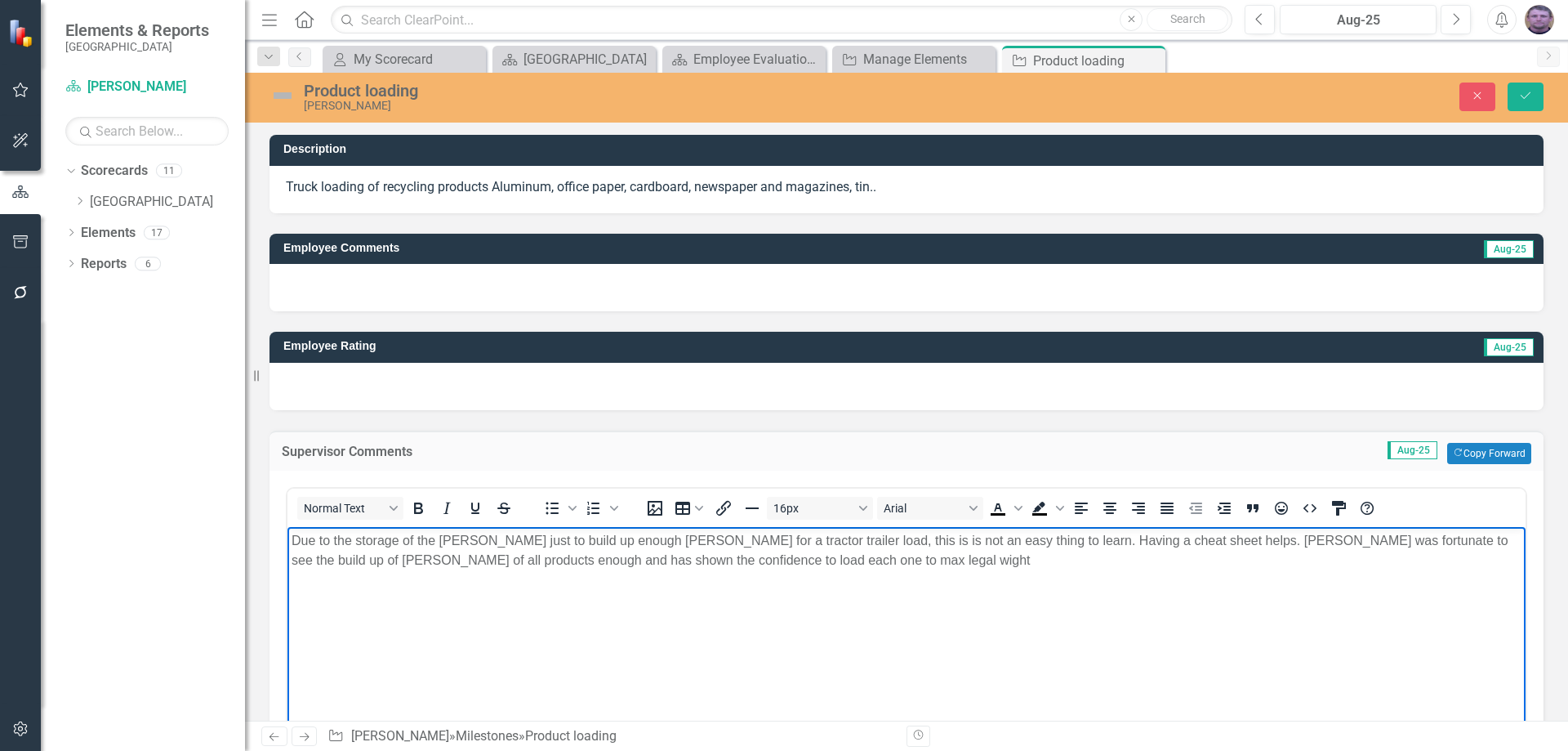
click at [702, 562] on p "Due to the storage of the [PERSON_NAME] just to build up enough [PERSON_NAME] f…" at bounding box center [906, 550] width 1230 height 39
click at [732, 559] on p "Due to the storage of the [PERSON_NAME] just to build up enough [PERSON_NAME] f…" at bounding box center [906, 550] width 1230 height 39
click at [1523, 96] on icon "Save" at bounding box center [1525, 95] width 15 height 12
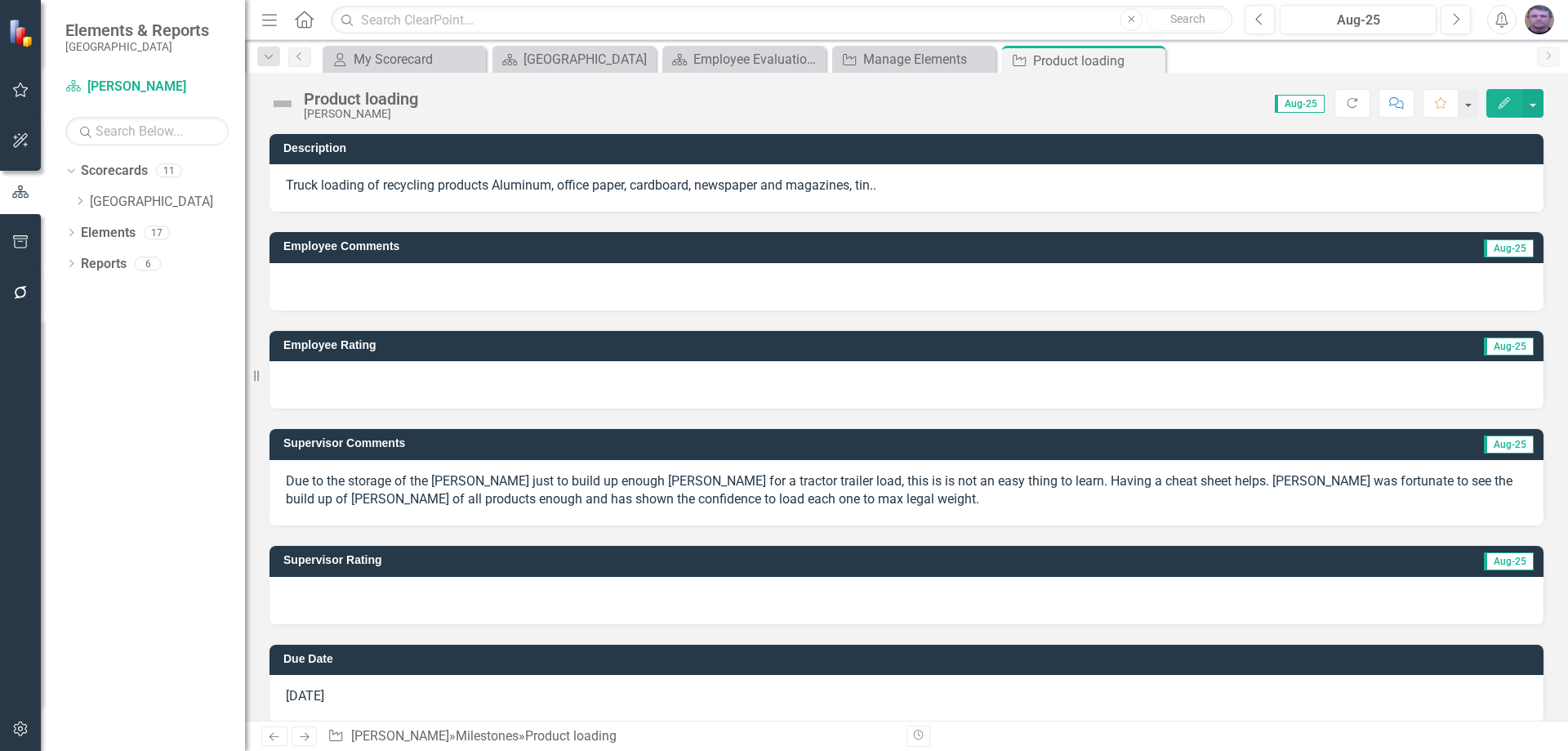
click at [350, 599] on div at bounding box center [906, 600] width 1275 height 47
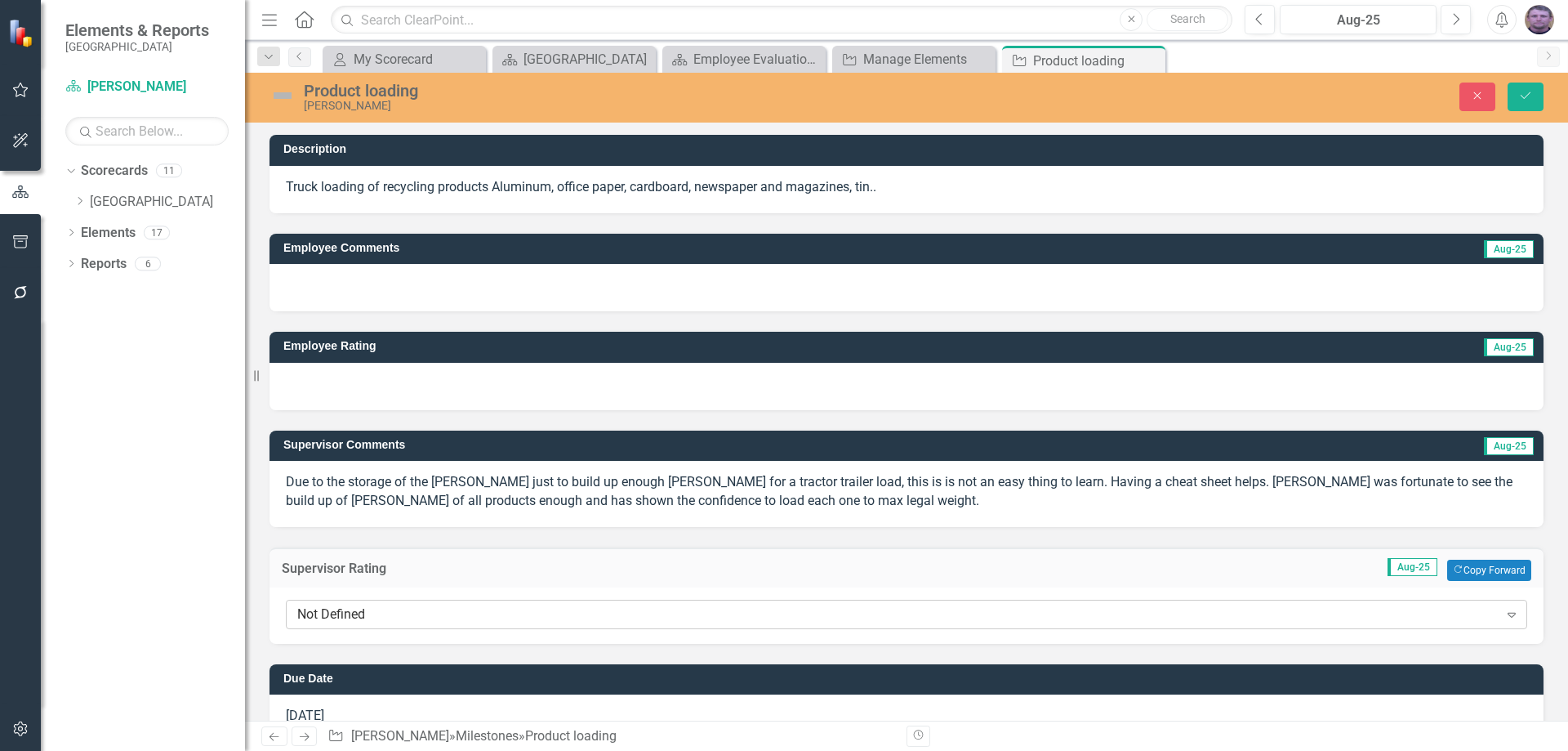
click at [339, 618] on div "Not Defined" at bounding box center [897, 614] width 1202 height 19
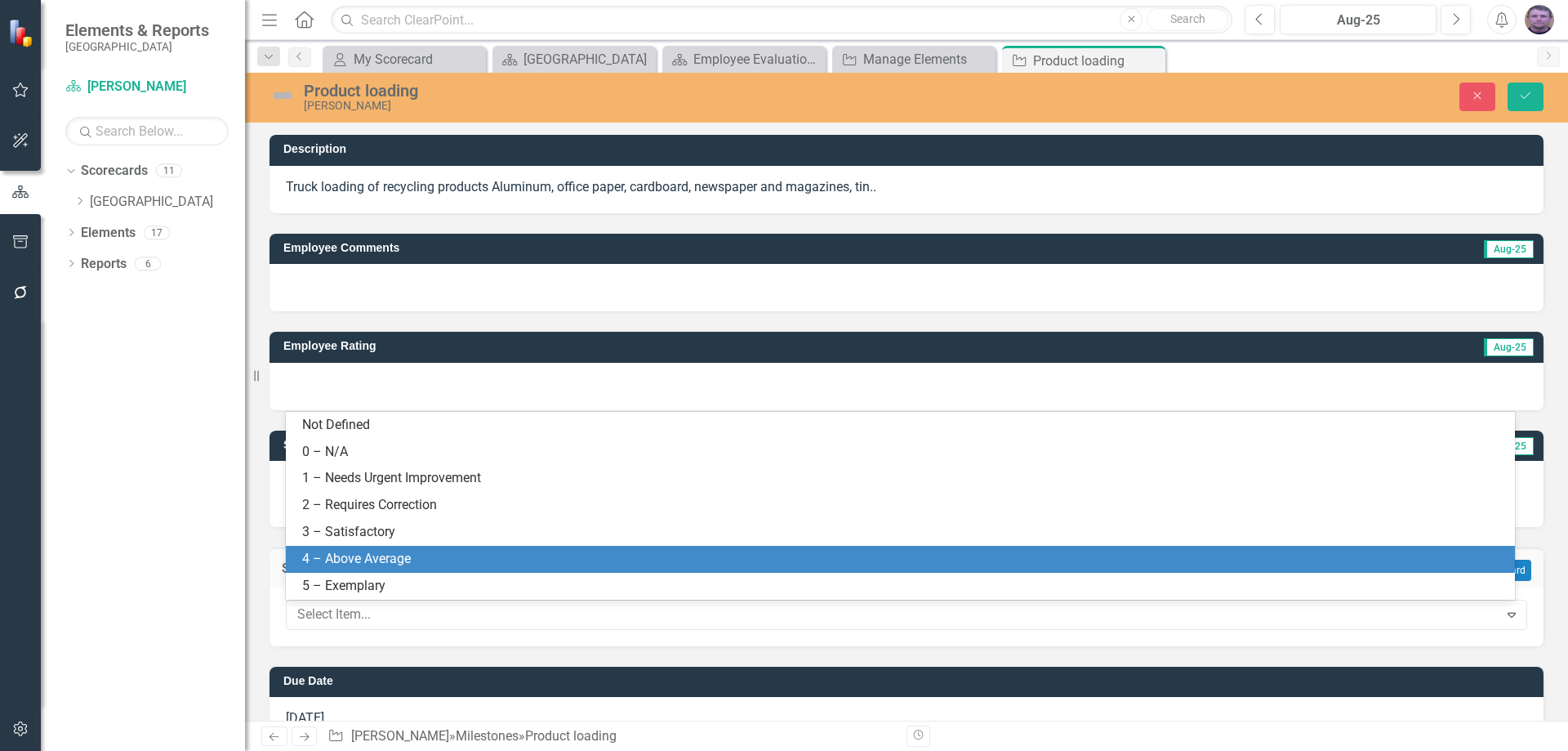
click at [343, 553] on div "4 – Above Average" at bounding box center [904, 559] width 1203 height 19
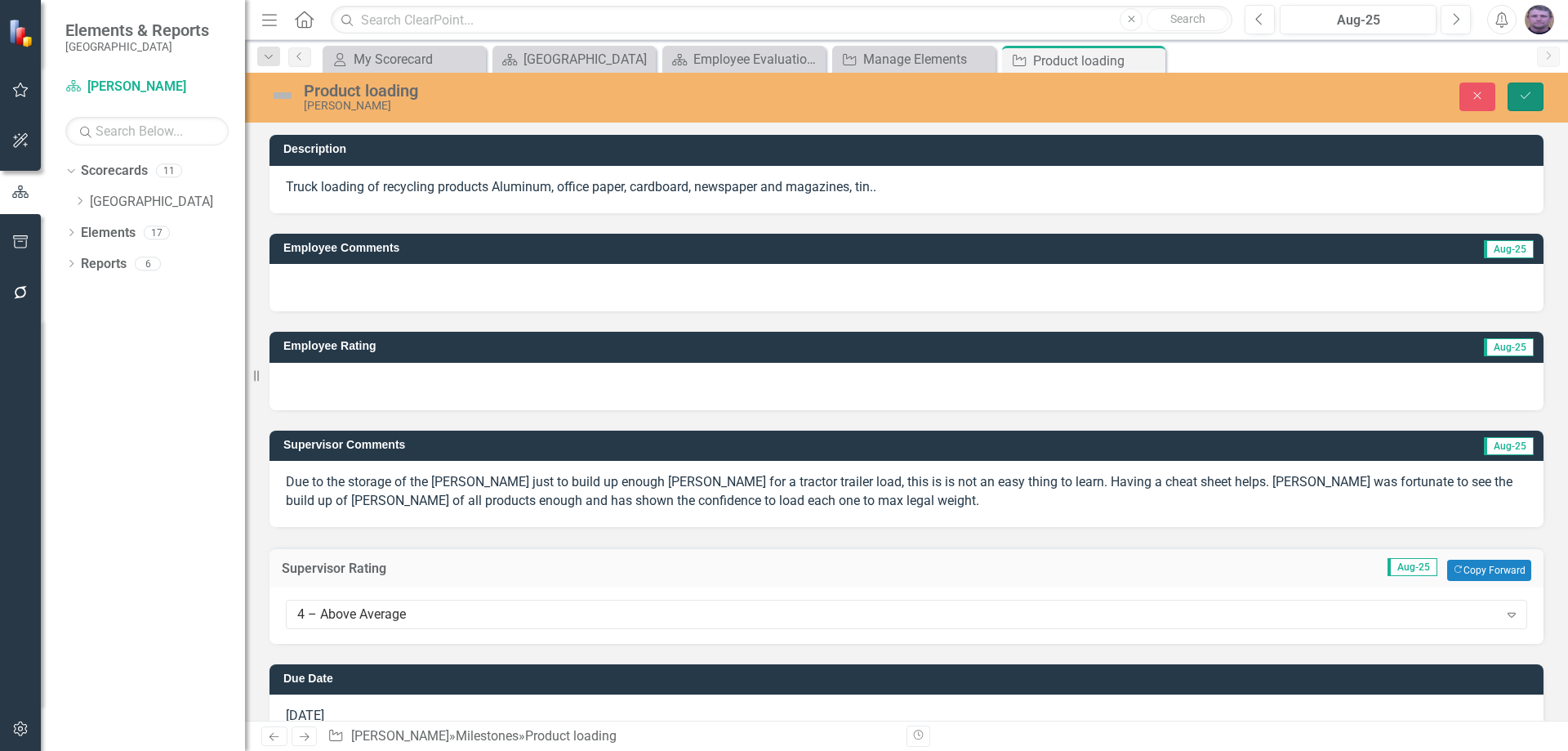
click at [1527, 101] on icon "Save" at bounding box center [1525, 95] width 15 height 12
